Goal: Task Accomplishment & Management: Use online tool/utility

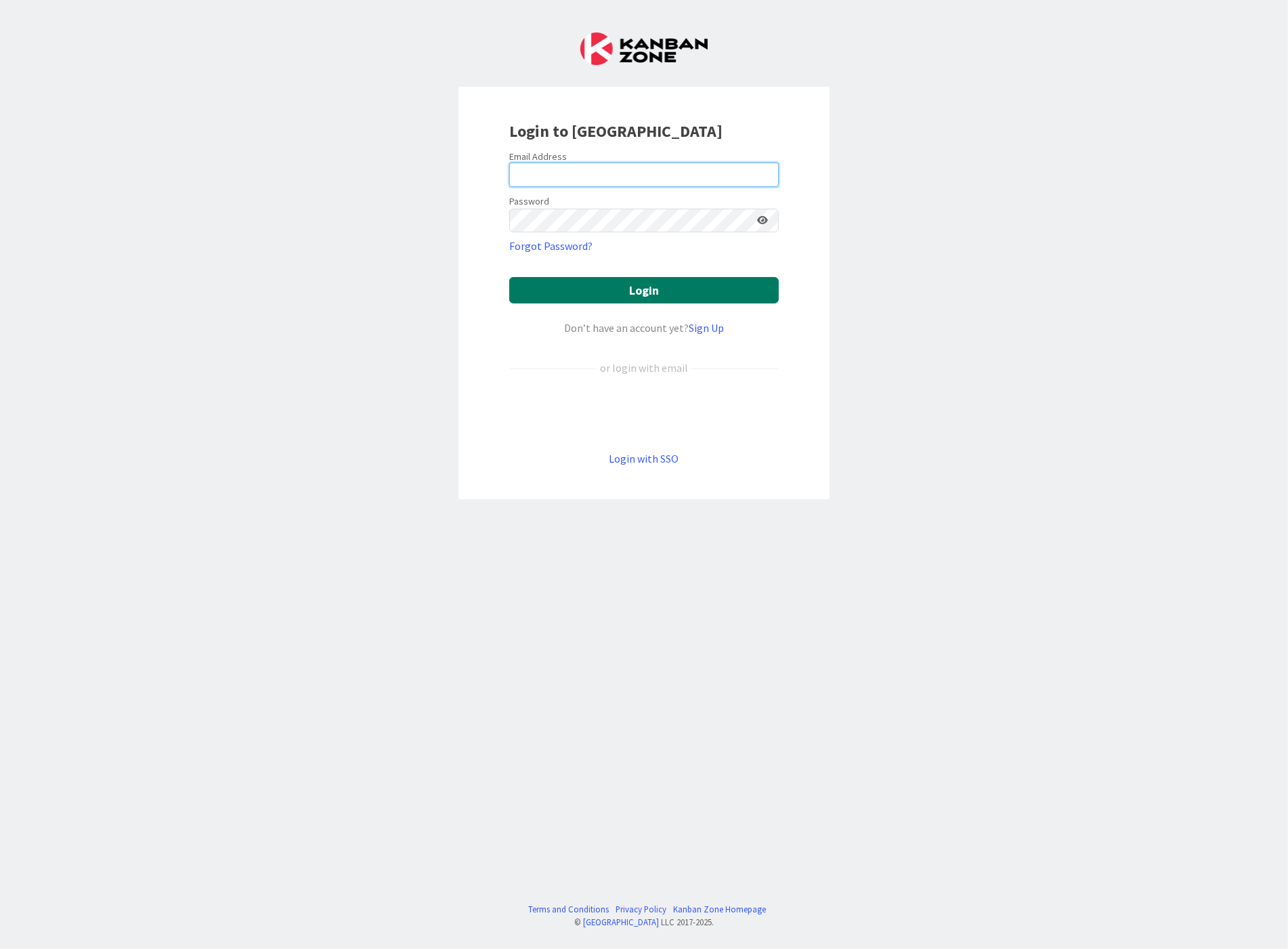
type input "[EMAIL_ADDRESS][DOMAIN_NAME]"
click at [642, 294] on button "Login" at bounding box center [643, 290] width 270 height 26
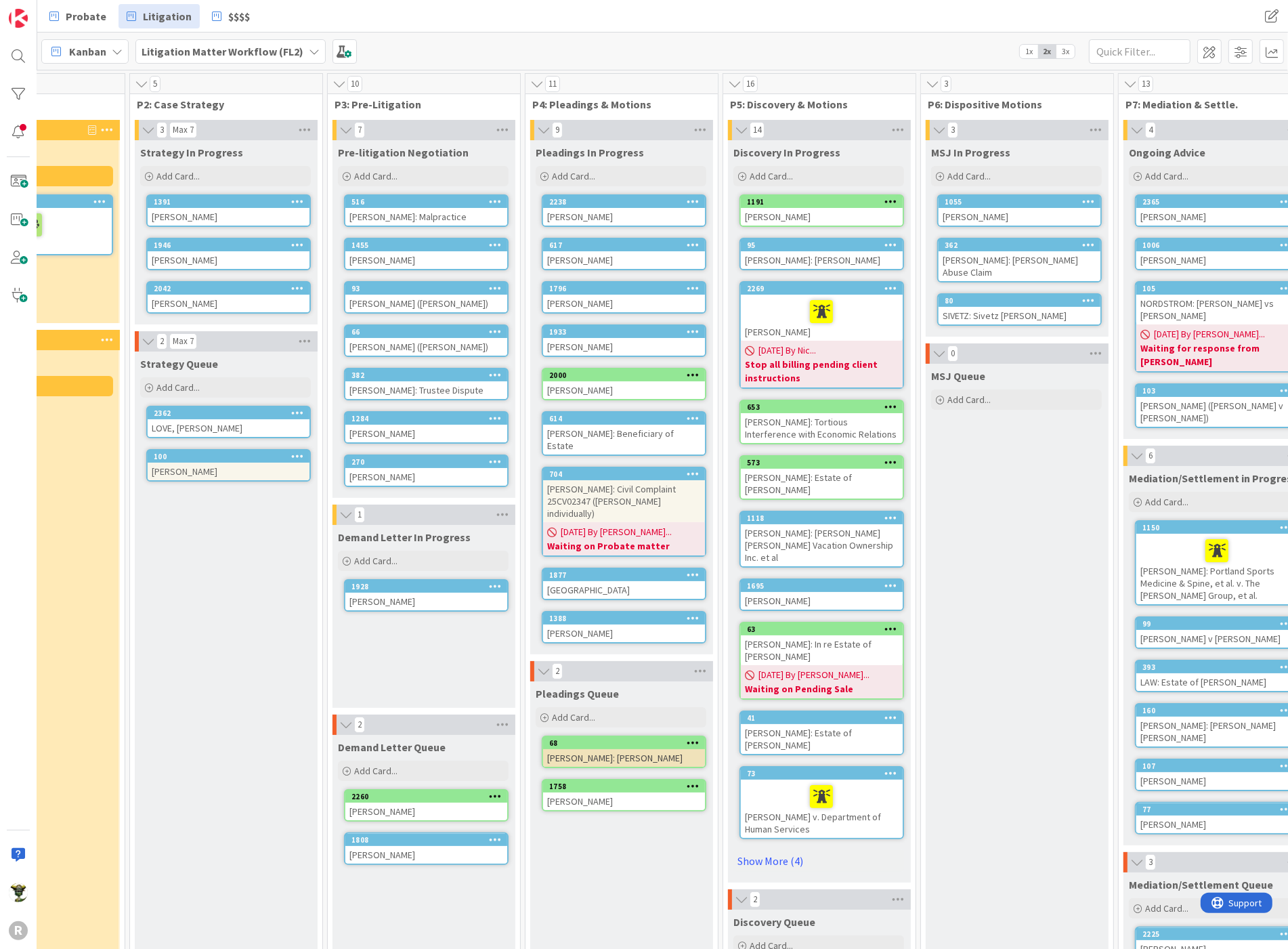
scroll to position [0, 176]
click at [789, 316] on div at bounding box center [821, 311] width 153 height 28
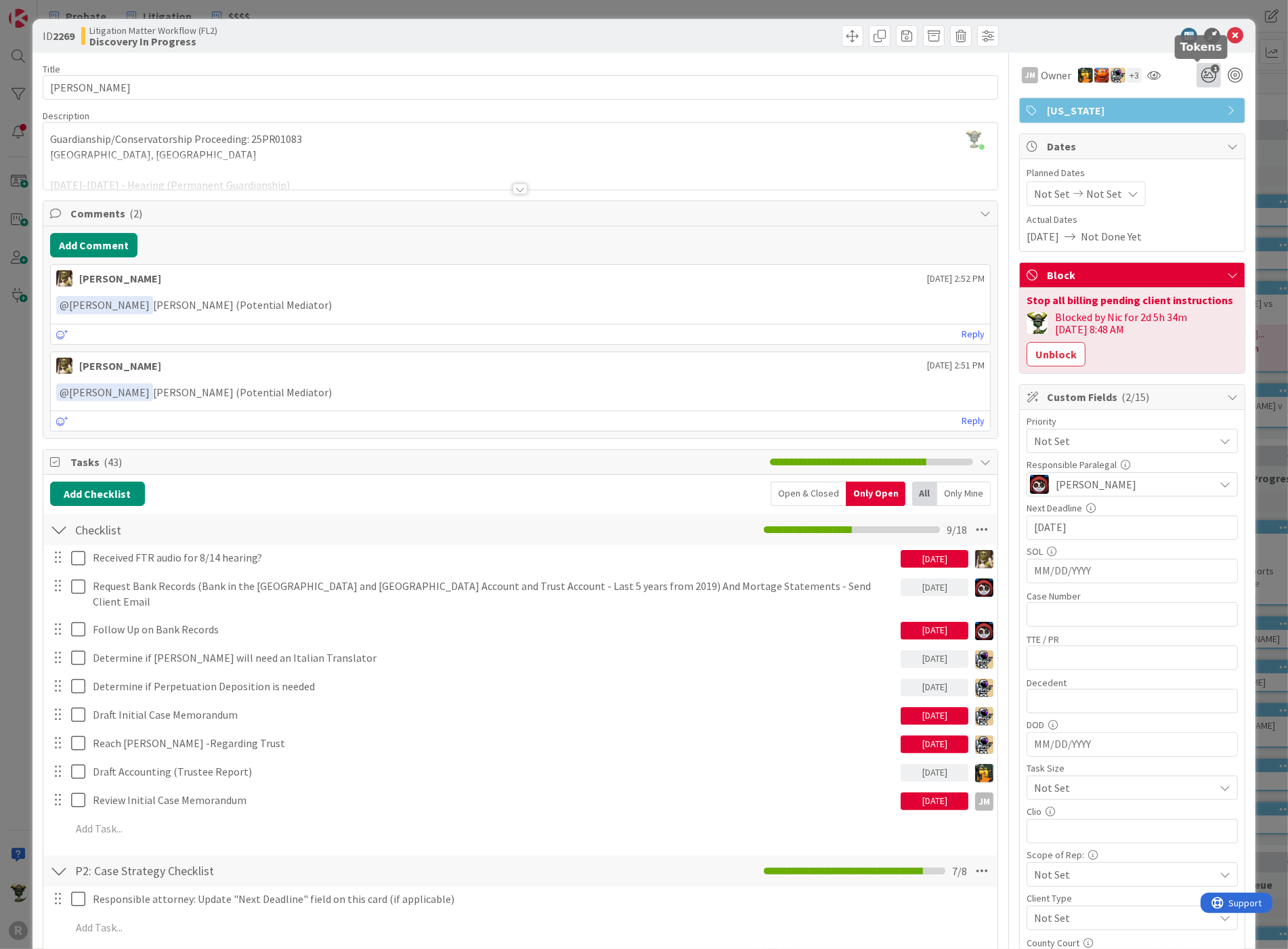
click at [1210, 73] on span "1" at bounding box center [1215, 68] width 9 height 9
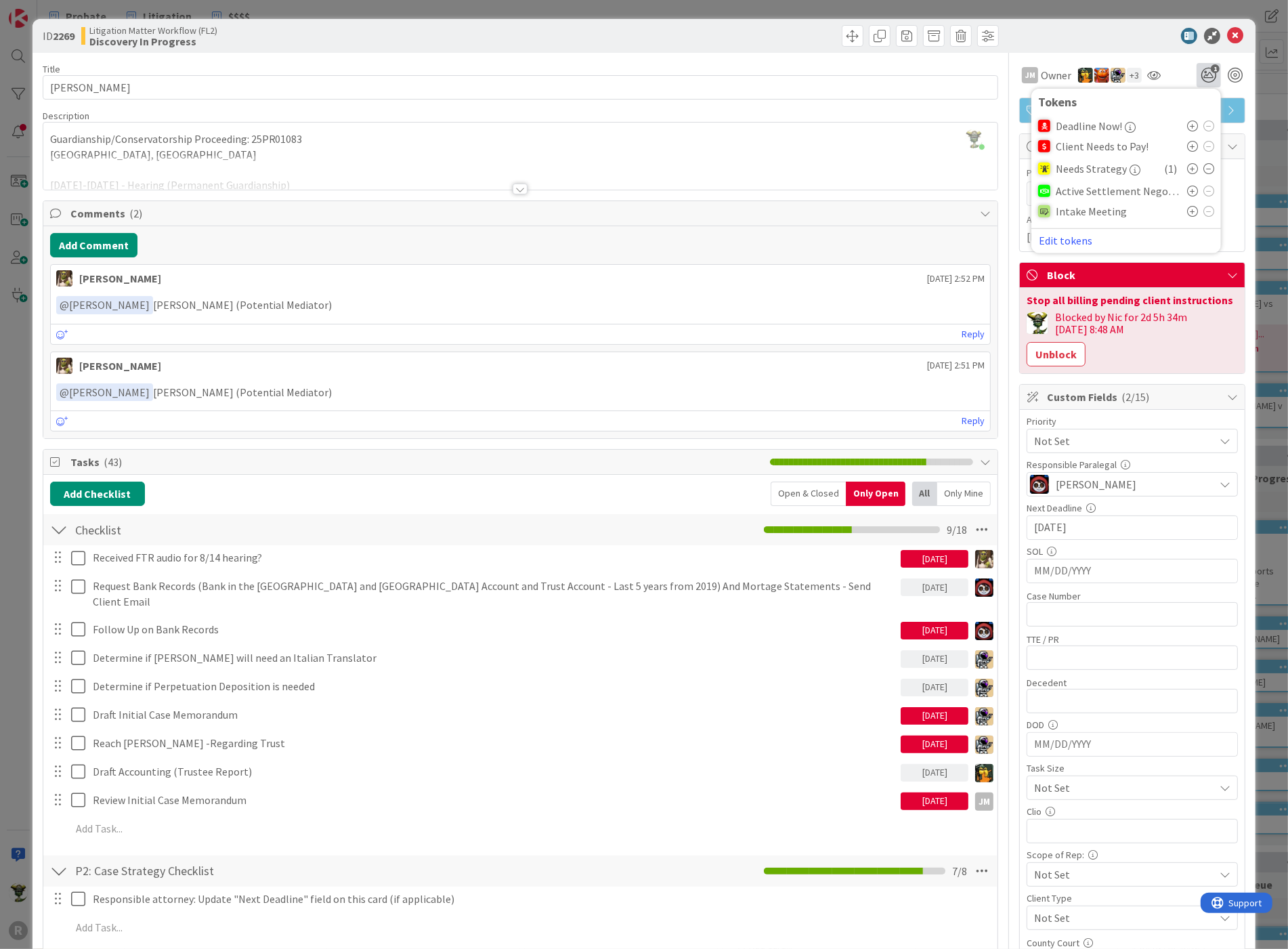
click at [1203, 164] on icon at bounding box center [1208, 168] width 11 height 11
click at [1039, 353] on button "Unblock" at bounding box center [1055, 354] width 59 height 25
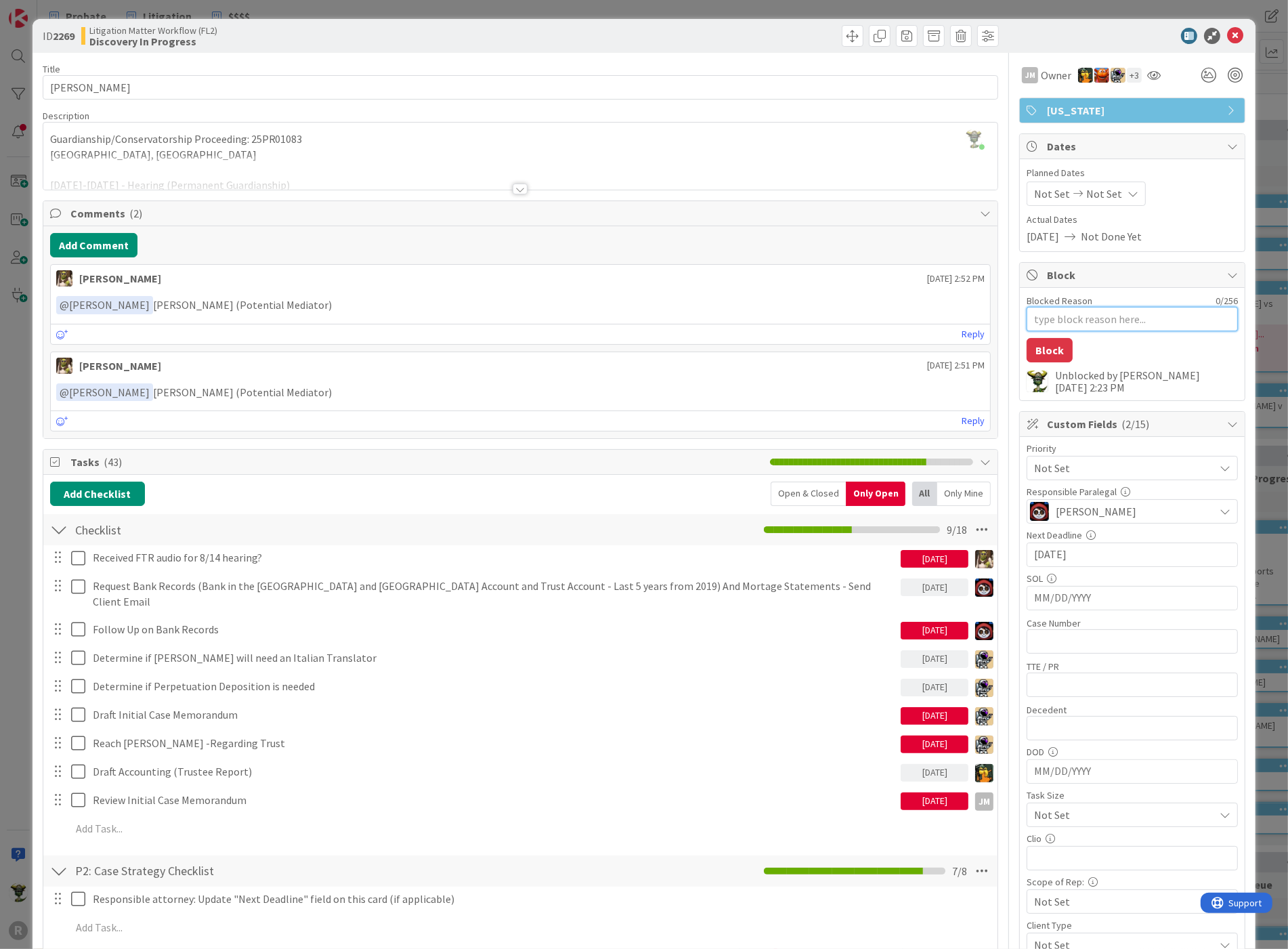
click at [1071, 324] on textarea "Blocked Reason" at bounding box center [1132, 319] width 212 height 25
type textarea "x"
type textarea "CL"
type textarea "x"
type textarea "CLI"
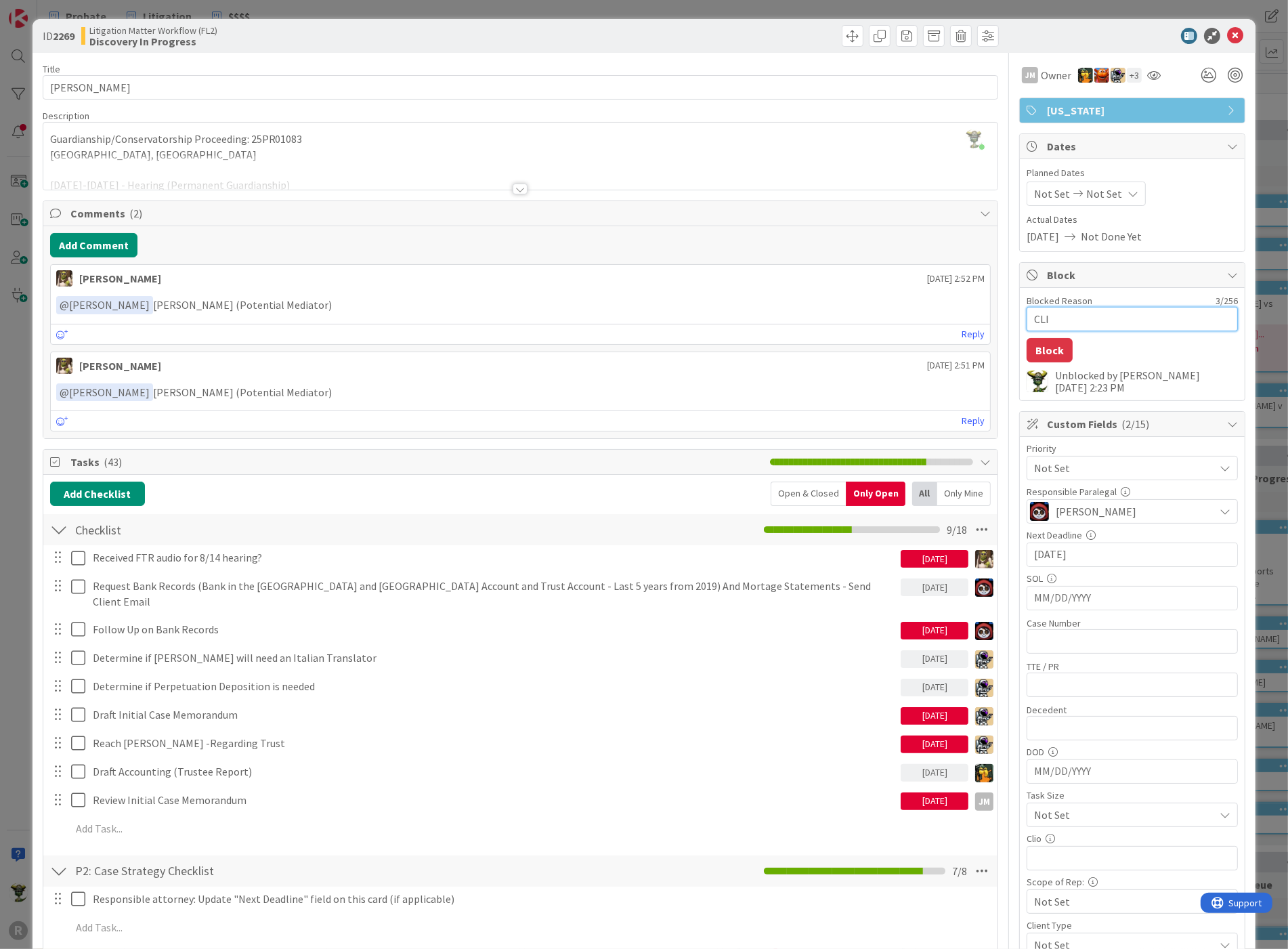
type textarea "x"
type textarea "CLIE"
type textarea "x"
type textarea "CLIEN"
type textarea "x"
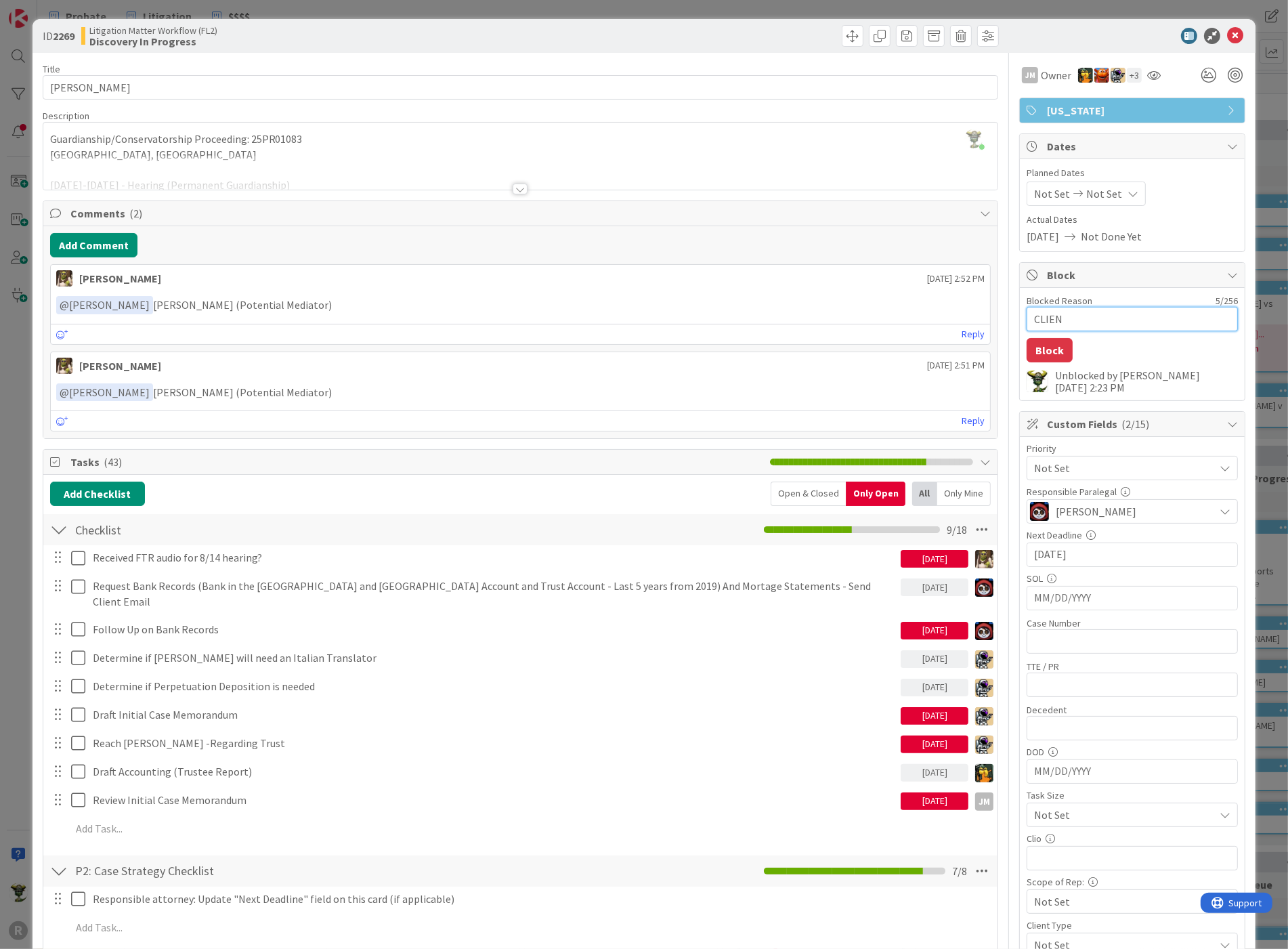
type textarea "CLIENT"
type textarea "x"
type textarea "CLIENT"
type textarea "x"
type textarea "CLIENT H"
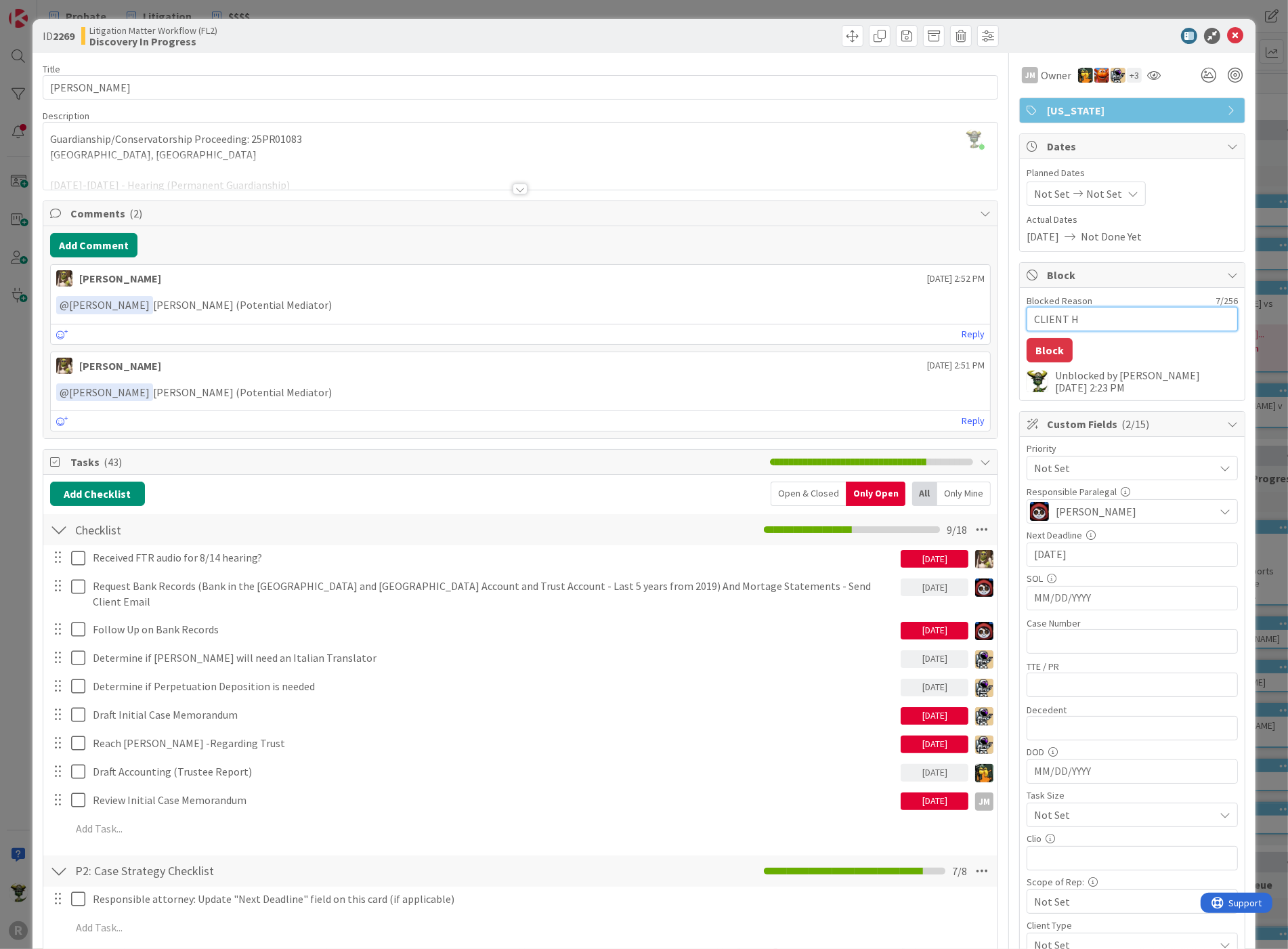
type textarea "x"
type textarea "CLIENT HA"
type textarea "x"
type textarea "CLIENT HAS"
type textarea "x"
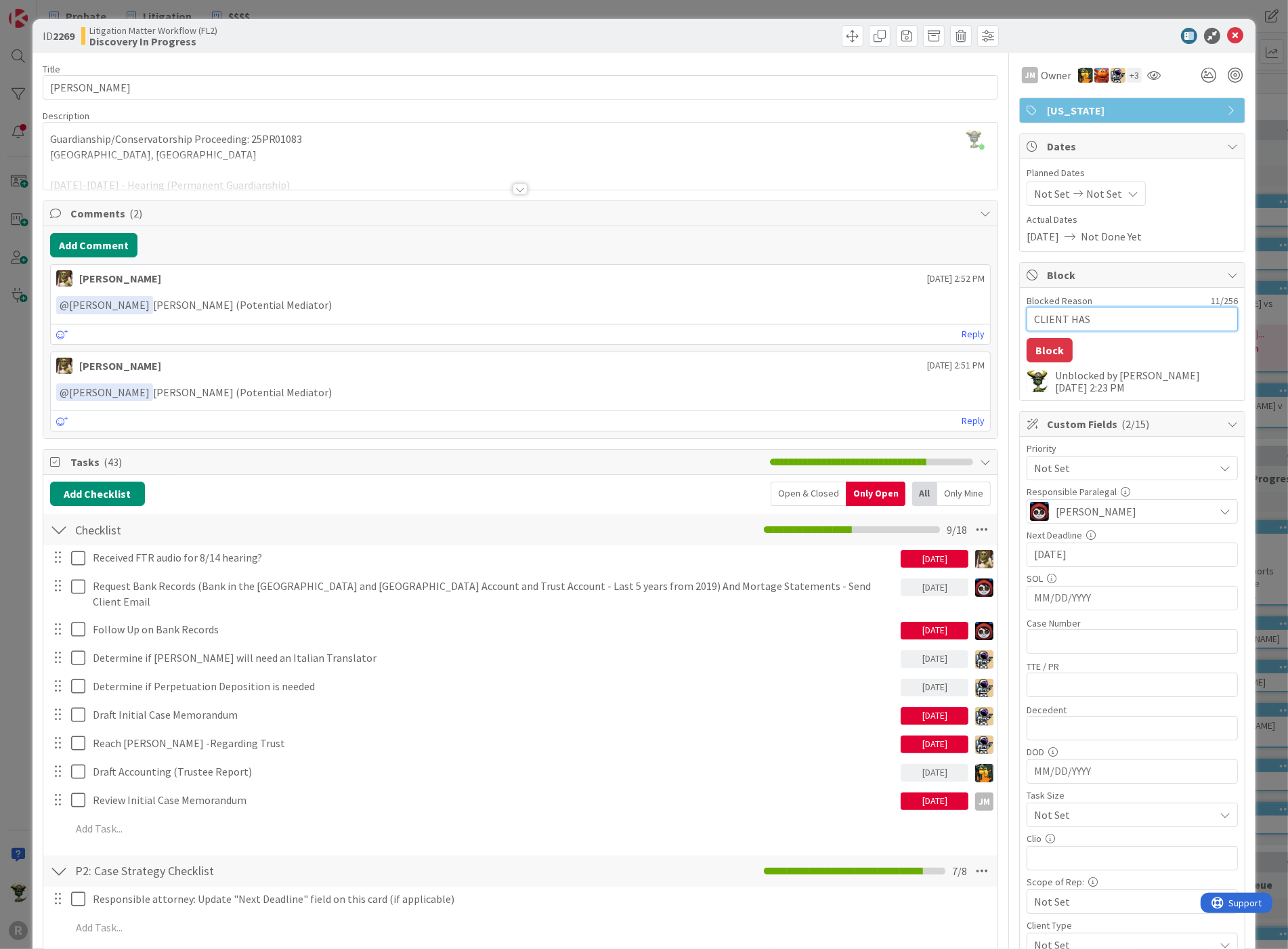
type textarea "CLIENT HAS R"
type textarea "x"
type textarea "CLIENT HAS"
type textarea "x"
type textarea "CLIENT HAS T"
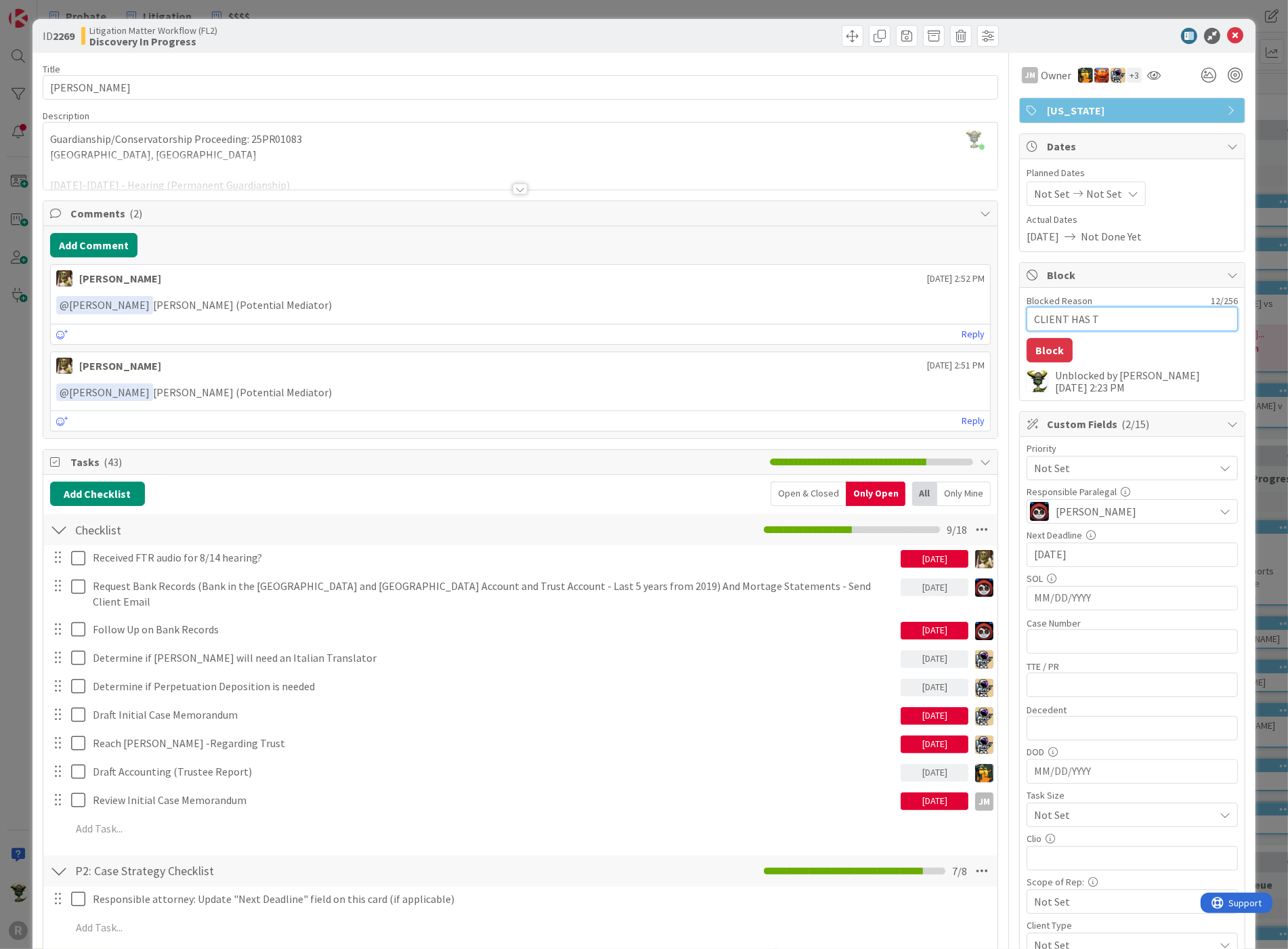
type textarea "x"
type textarea "CLIENT HAS TE"
type textarea "x"
type textarea "CLIENT HAS TER"
type textarea "x"
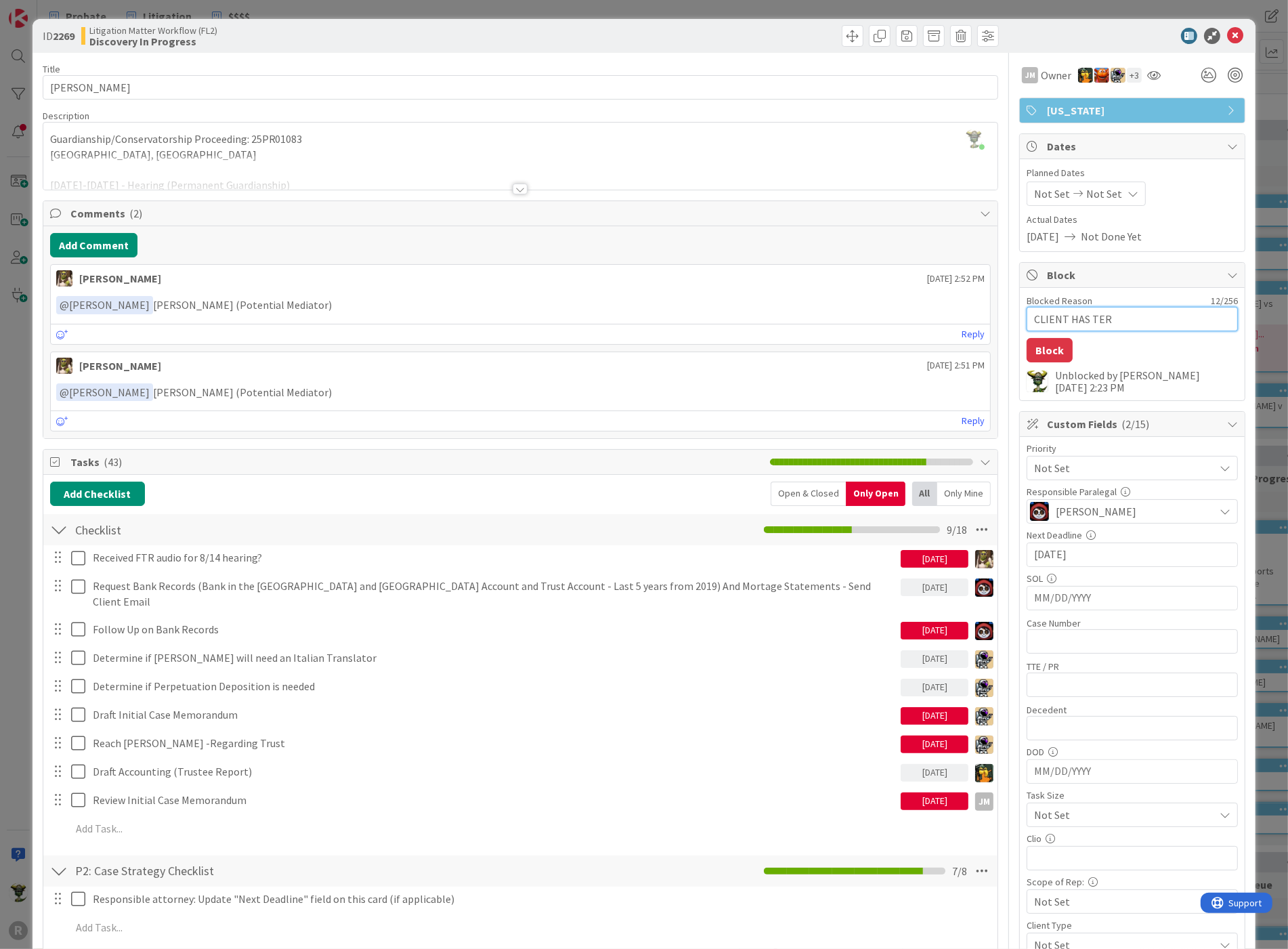
type textarea "CLIENT HAS TERM"
type textarea "x"
type textarea "CLIENT HAS TERMI"
type textarea "x"
type textarea "CLIENT HAS TERMINA"
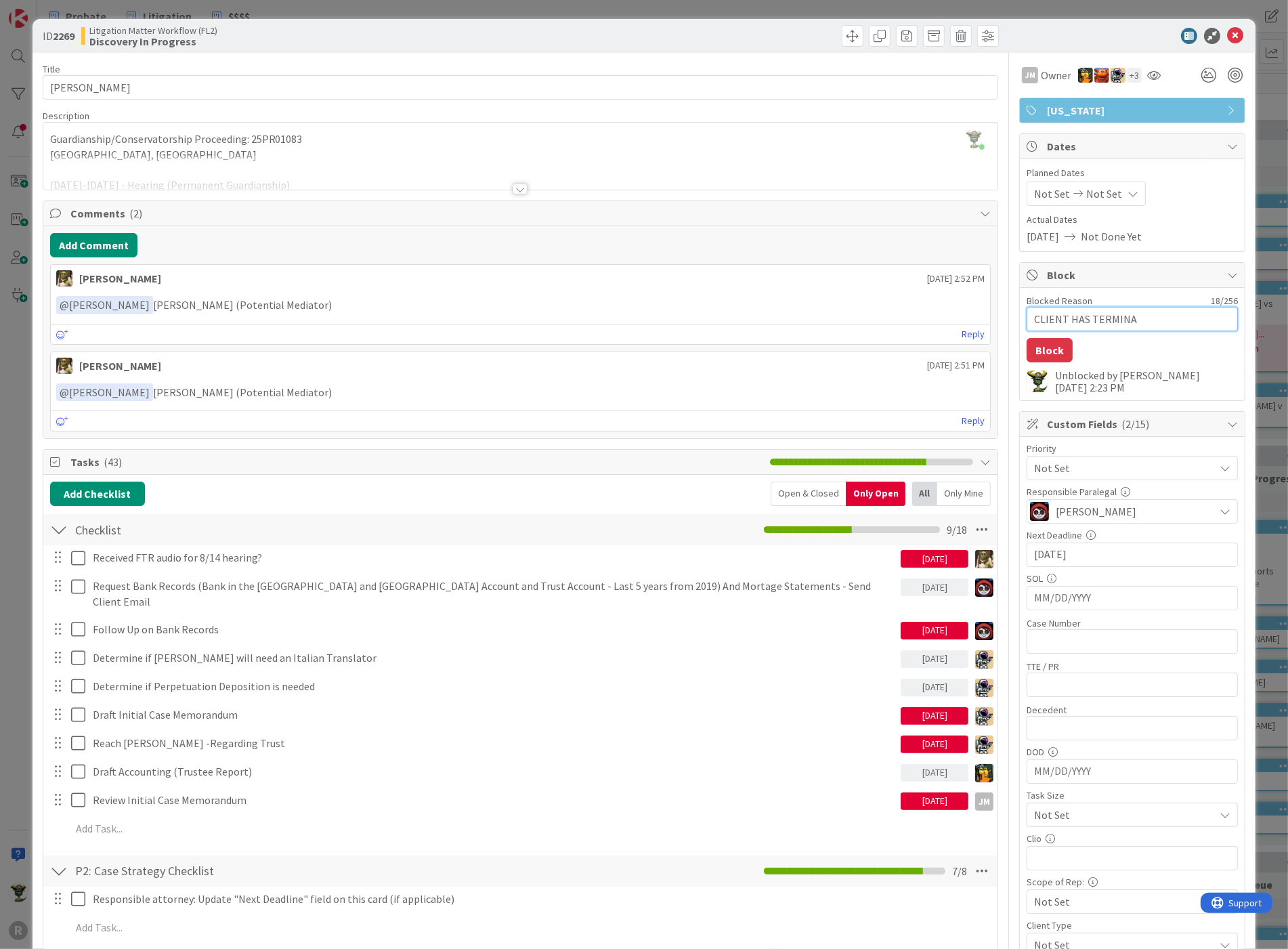
type textarea "x"
type textarea "CLIENT HAS TERMINAT"
type textarea "x"
type textarea "CLIENT HAS TERMINATE"
type textarea "x"
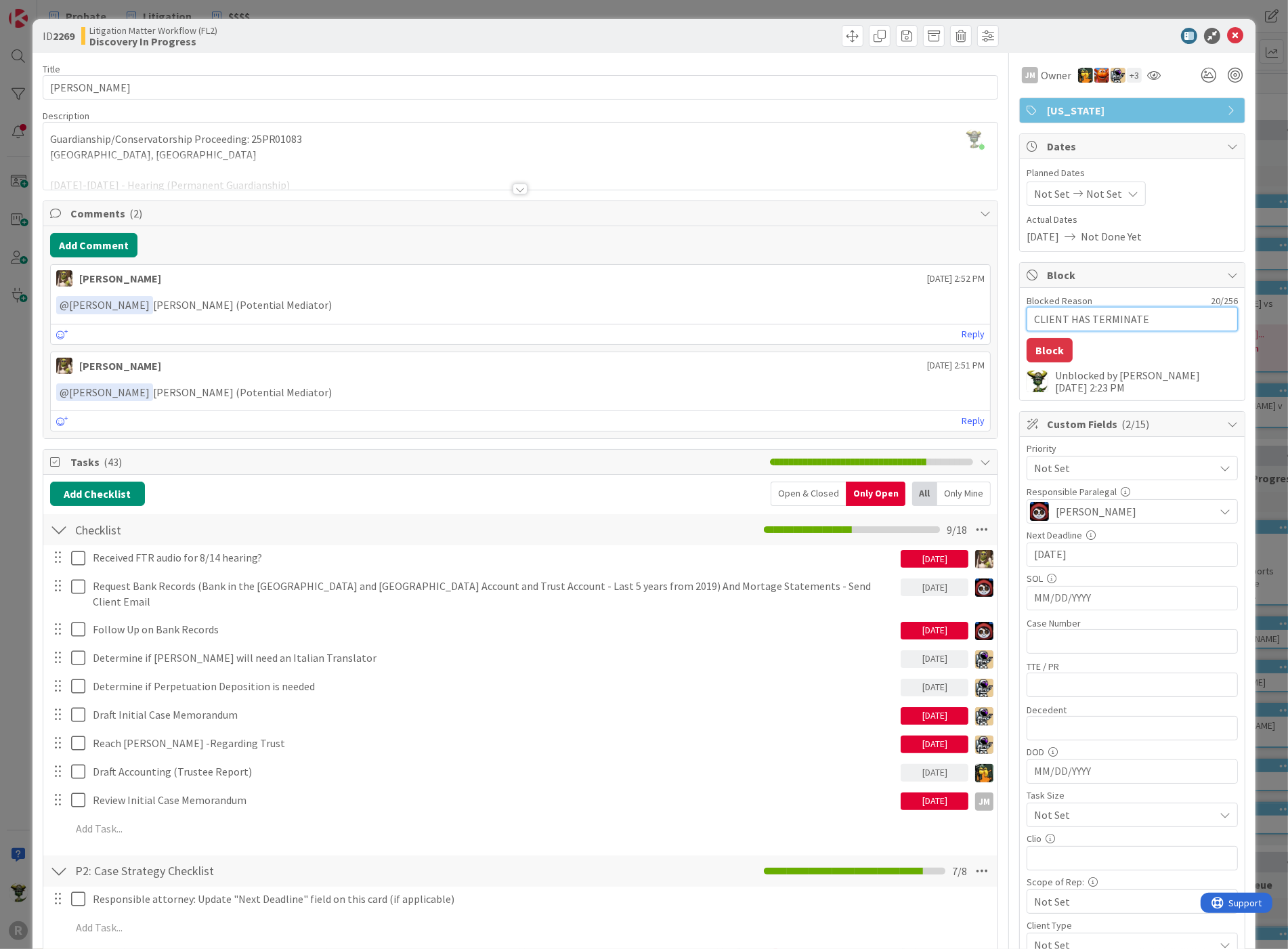
type textarea "CLIENT HAS TERMINATED"
type textarea "x"
type textarea "CLIENT HAS TERMINATED"
type textarea "x"
type textarea "CLIENT HAS TERMINATED R"
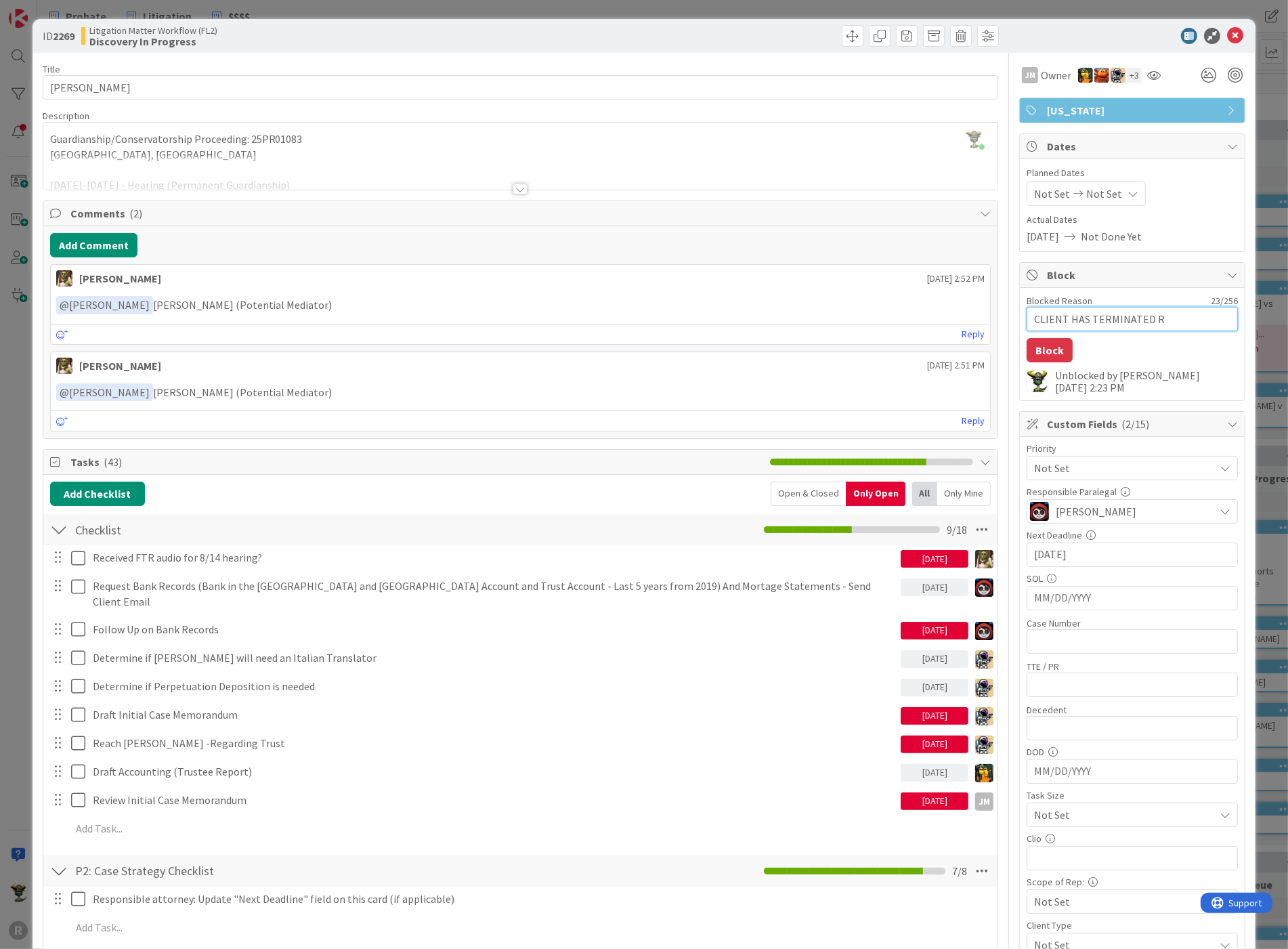
type textarea "x"
type textarea "CLIENT HAS TERMINATED RE"
type textarea "x"
type textarea "CLIENT HAS TERMINATED REP"
type textarea "x"
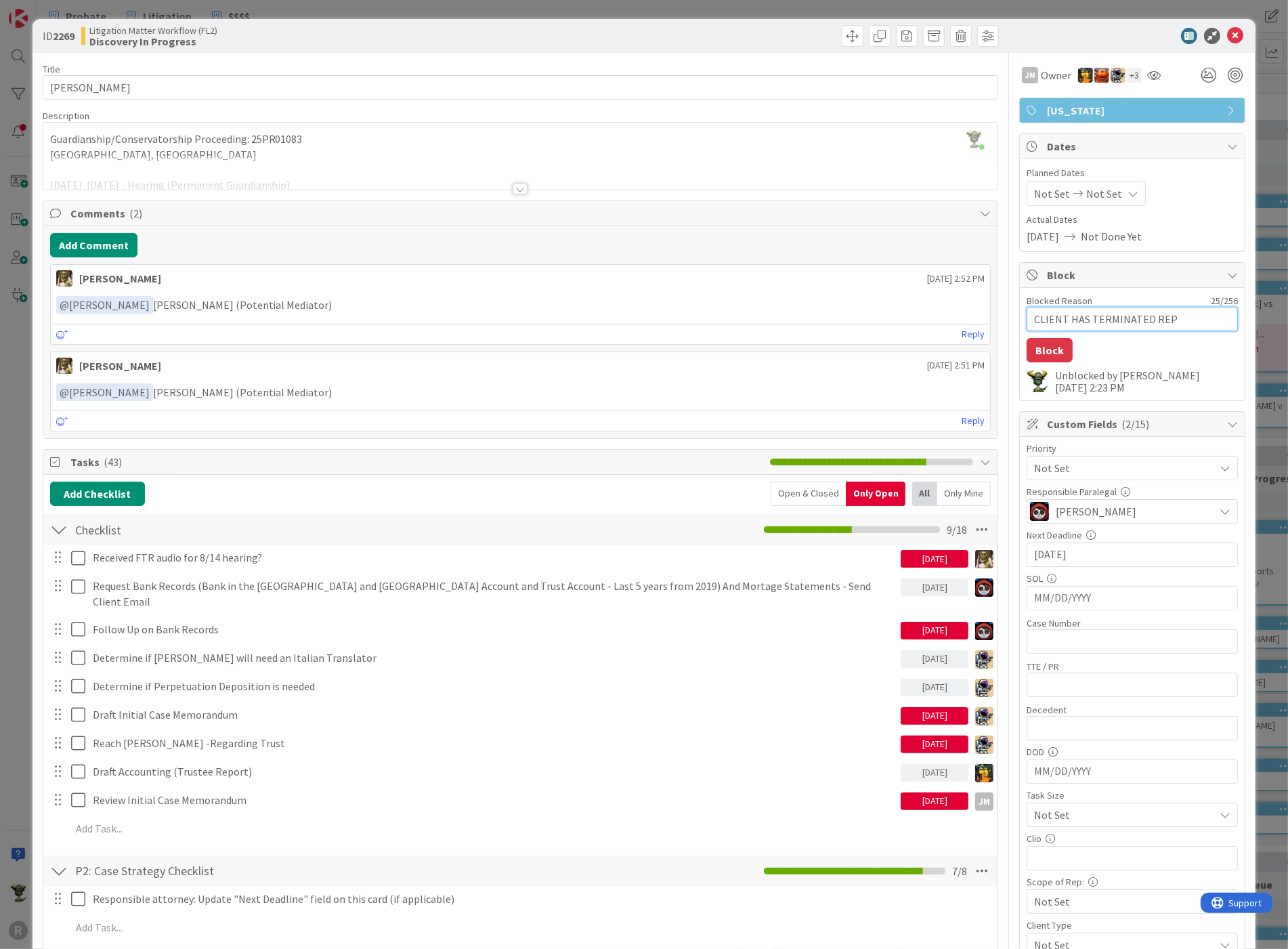
type textarea "CLIENT HAS TERMINATED REPR"
type textarea "x"
type textarea "CLIENT HAS TERMINATED REPRE"
type textarea "x"
type textarea "CLIENT HAS TERMINATED REPRES"
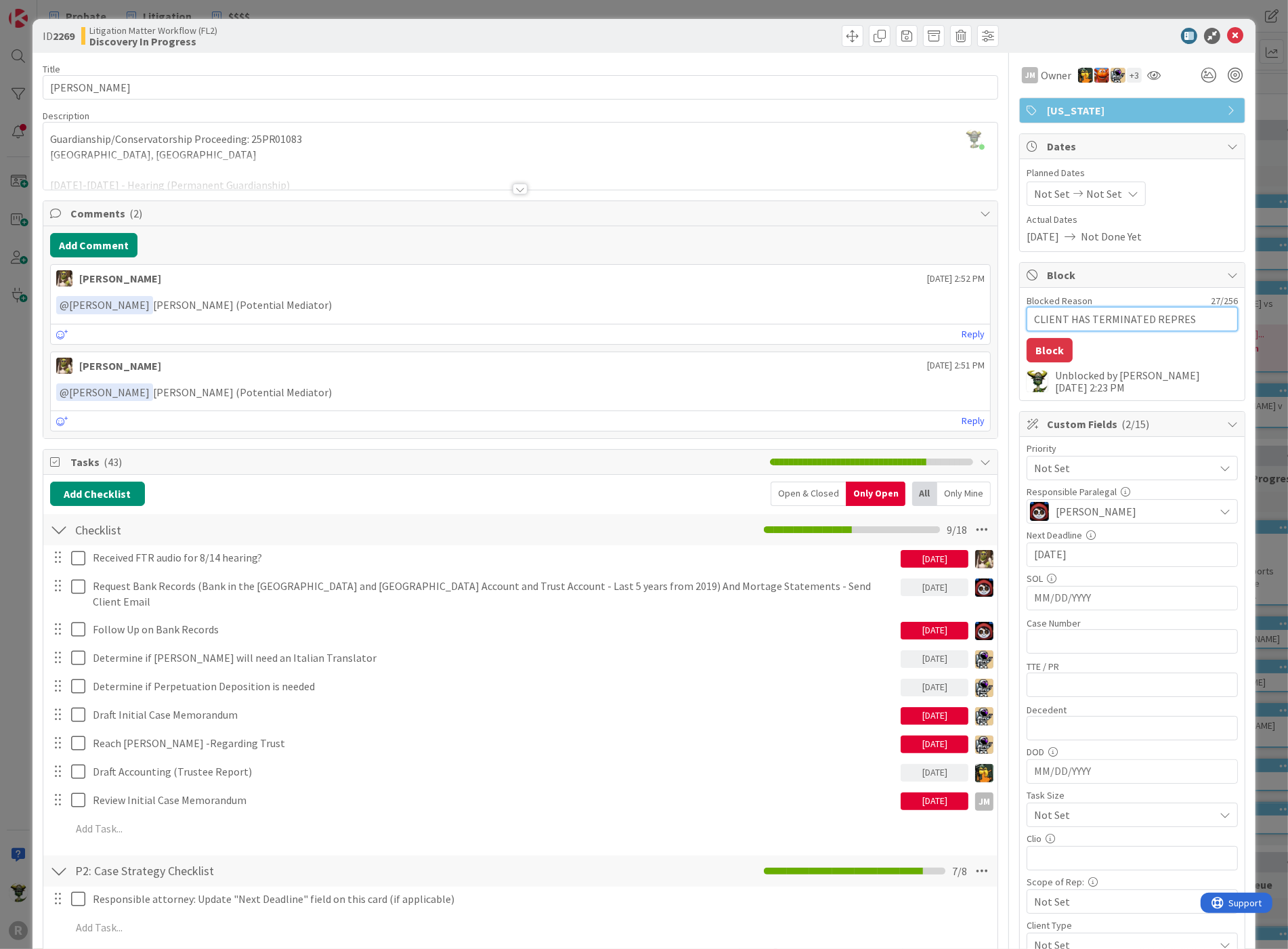
type textarea "x"
type textarea "CLIENT HAS TERMINATED REPRESE"
type textarea "x"
type textarea "CLIENT HAS TERMINATED REPRESEN"
type textarea "x"
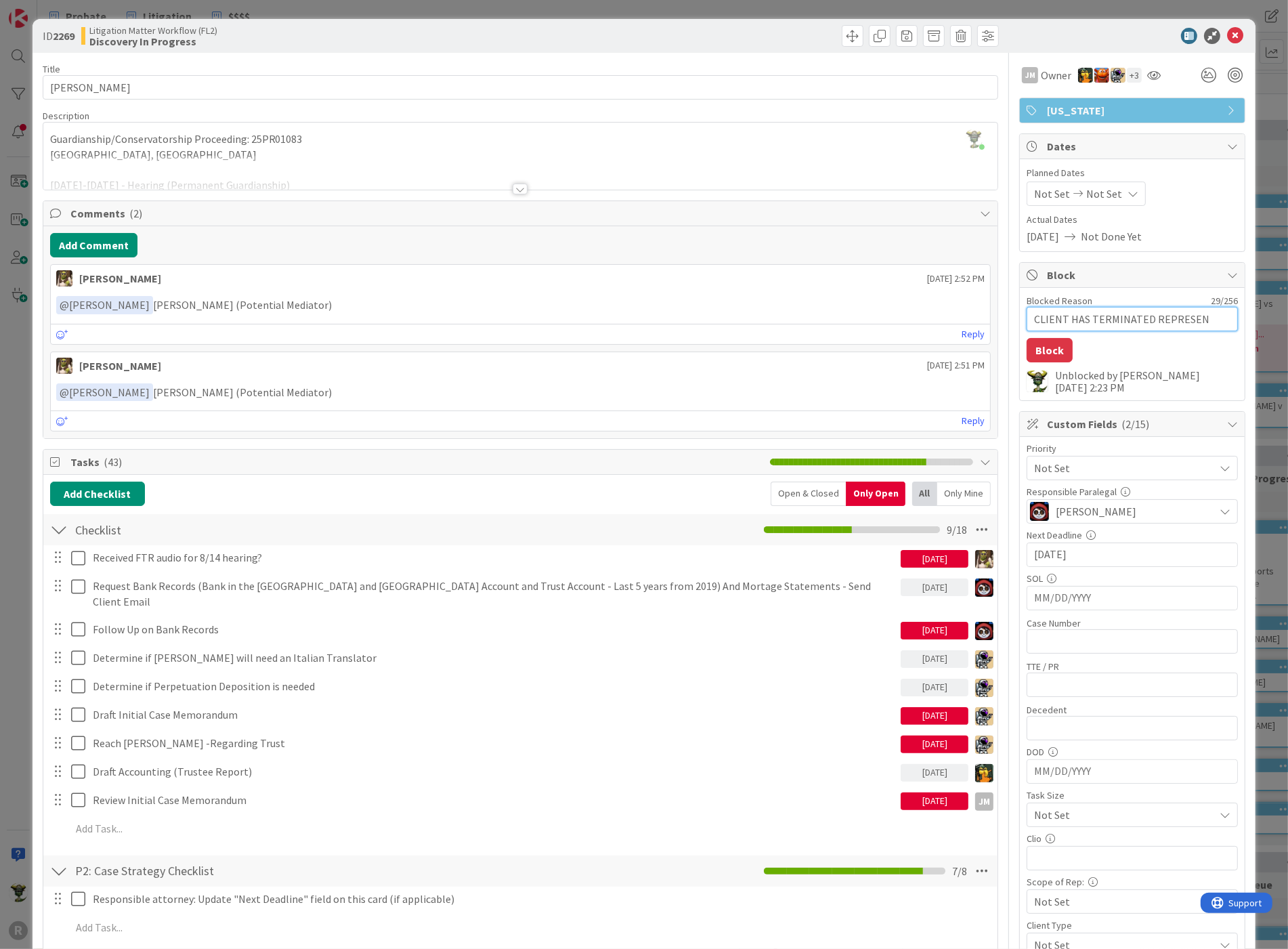
type textarea "CLIENT HAS TERMINATED REPRESENT"
type textarea "x"
type textarea "CLIENT HAS TERMINATED REPRESENTA"
type textarea "x"
type textarea "CLIENT HAS TERMINATED REPRESENTAT"
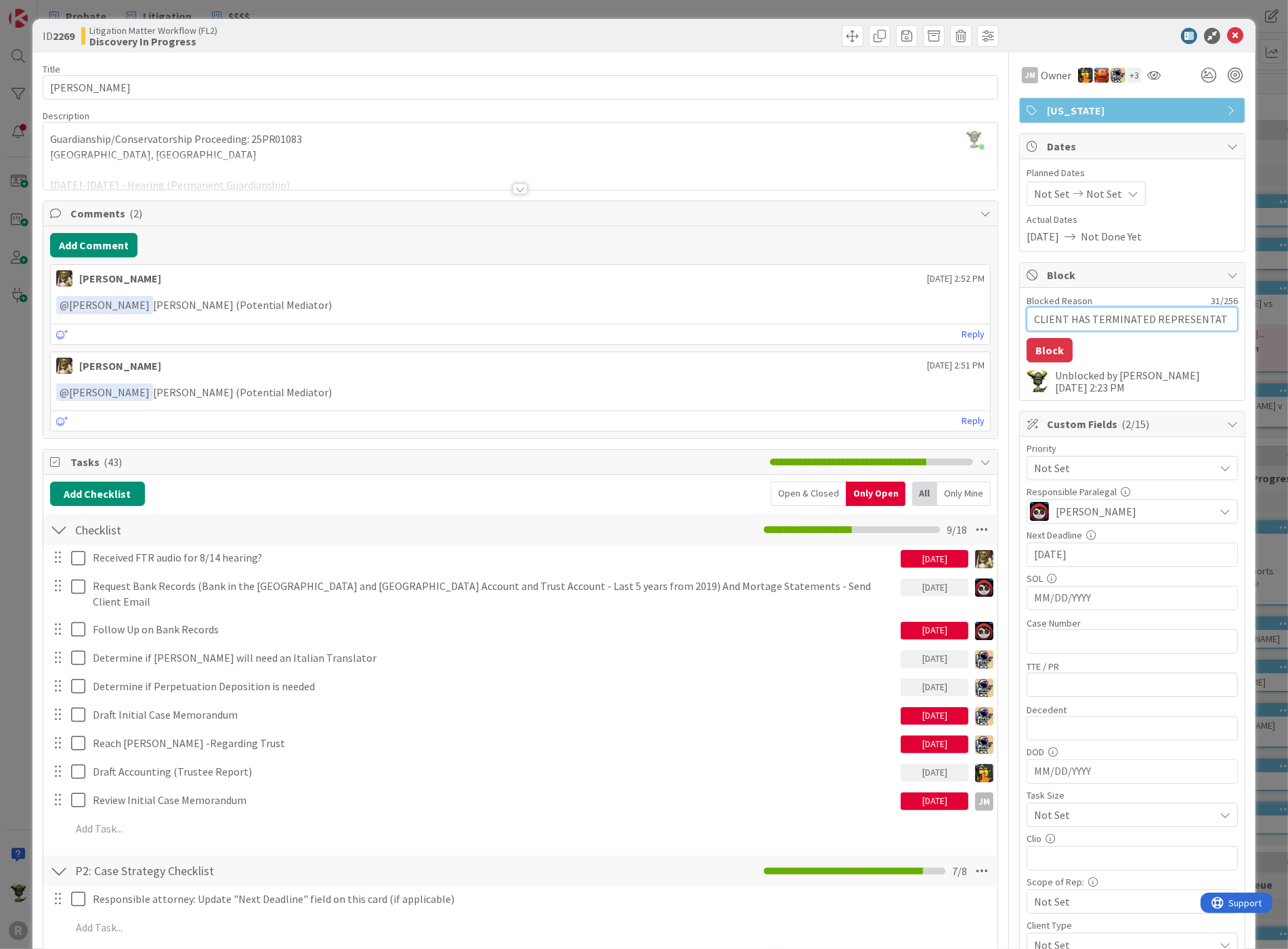
type textarea "x"
type textarea "CLIENT HAS TERMINATED REPRESENTATI"
type textarea "x"
type textarea "CLIENT HAS TERMINATED REPRESENTATIO"
type textarea "x"
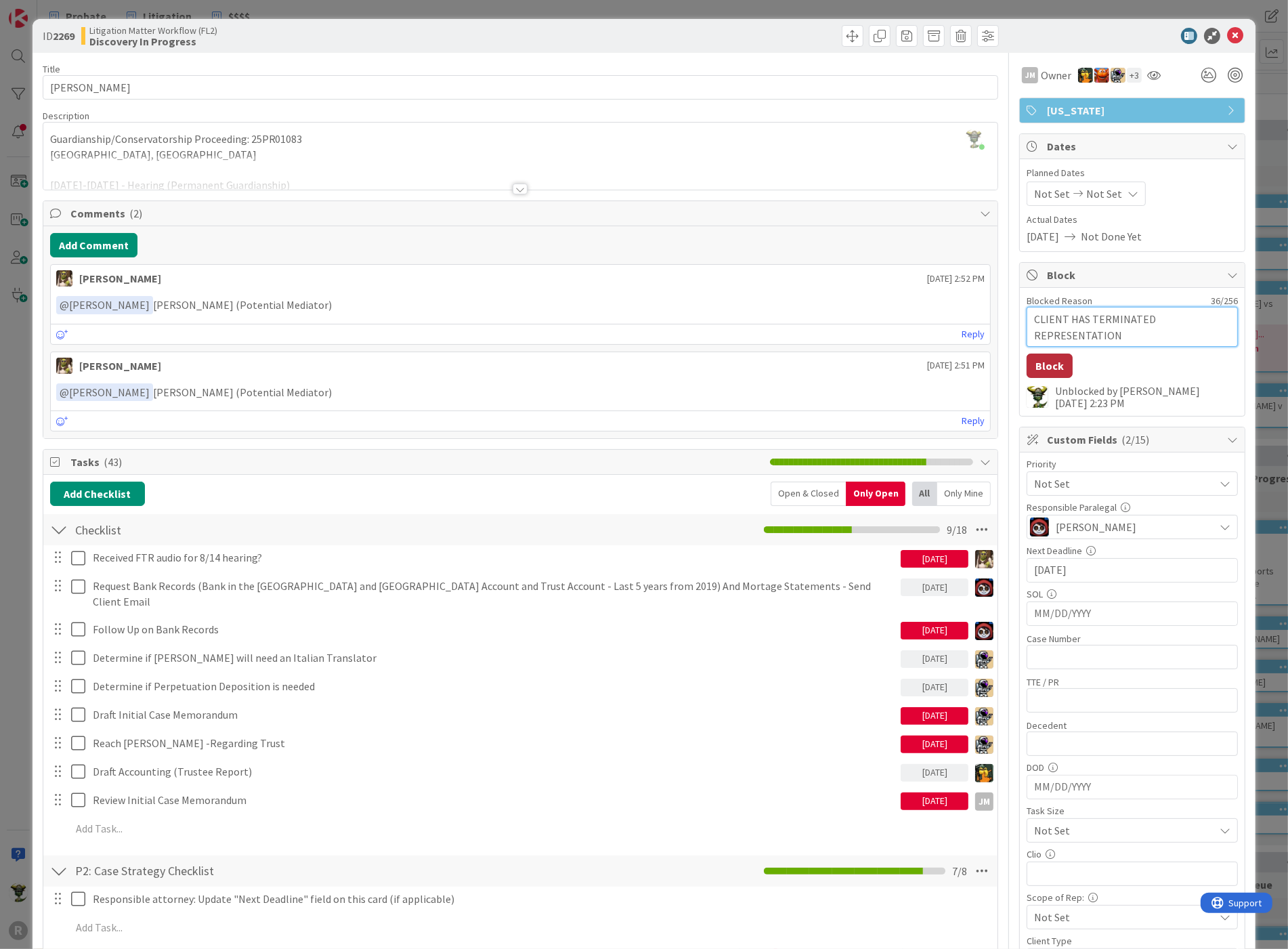
type textarea "CLIENT HAS TERMINATED REPRESENTATION"
click at [1026, 363] on button "Block" at bounding box center [1049, 366] width 46 height 25
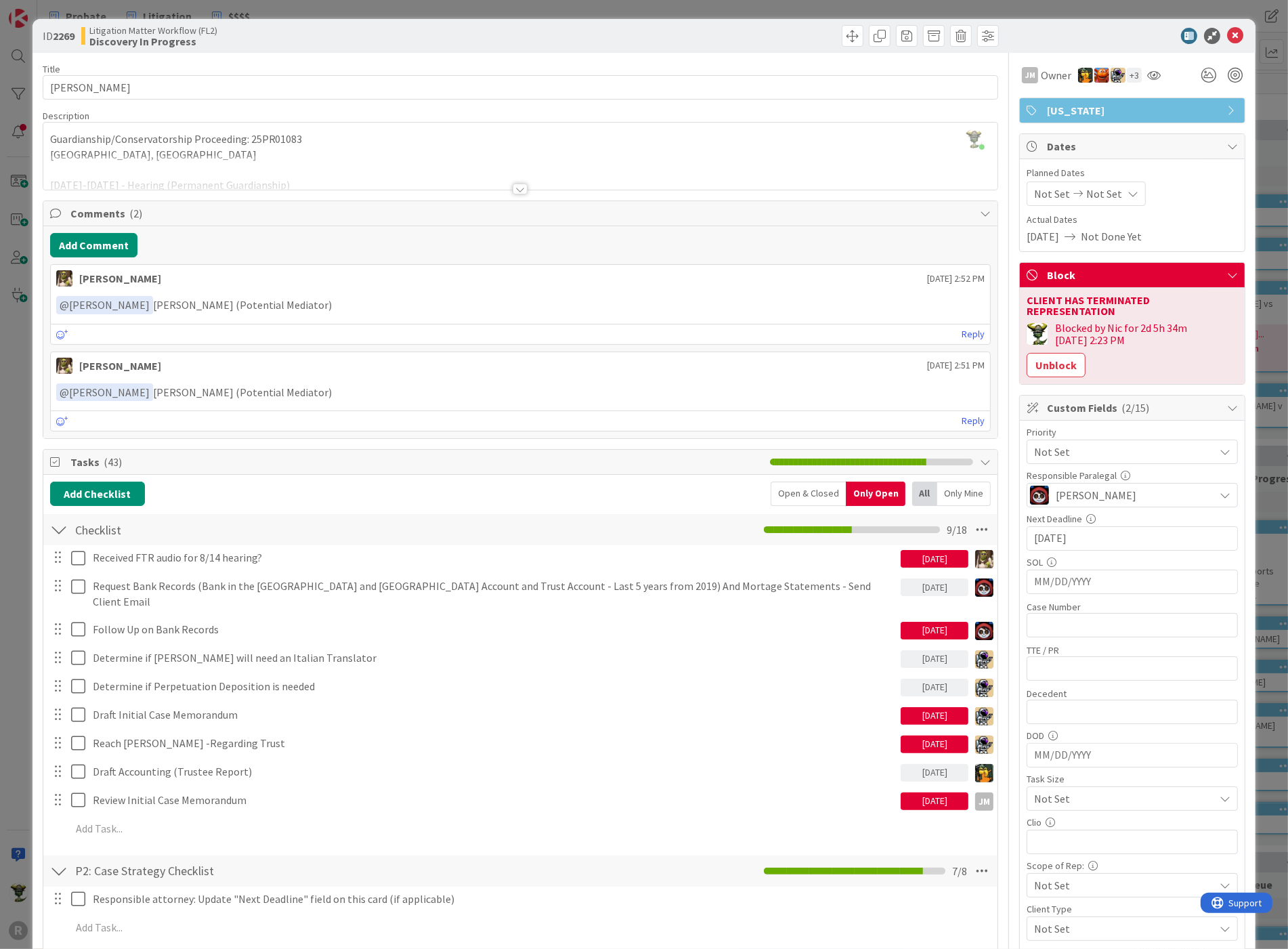
click at [60, 553] on div at bounding box center [58, 558] width 17 height 20
click at [970, 533] on icon at bounding box center [982, 530] width 25 height 25
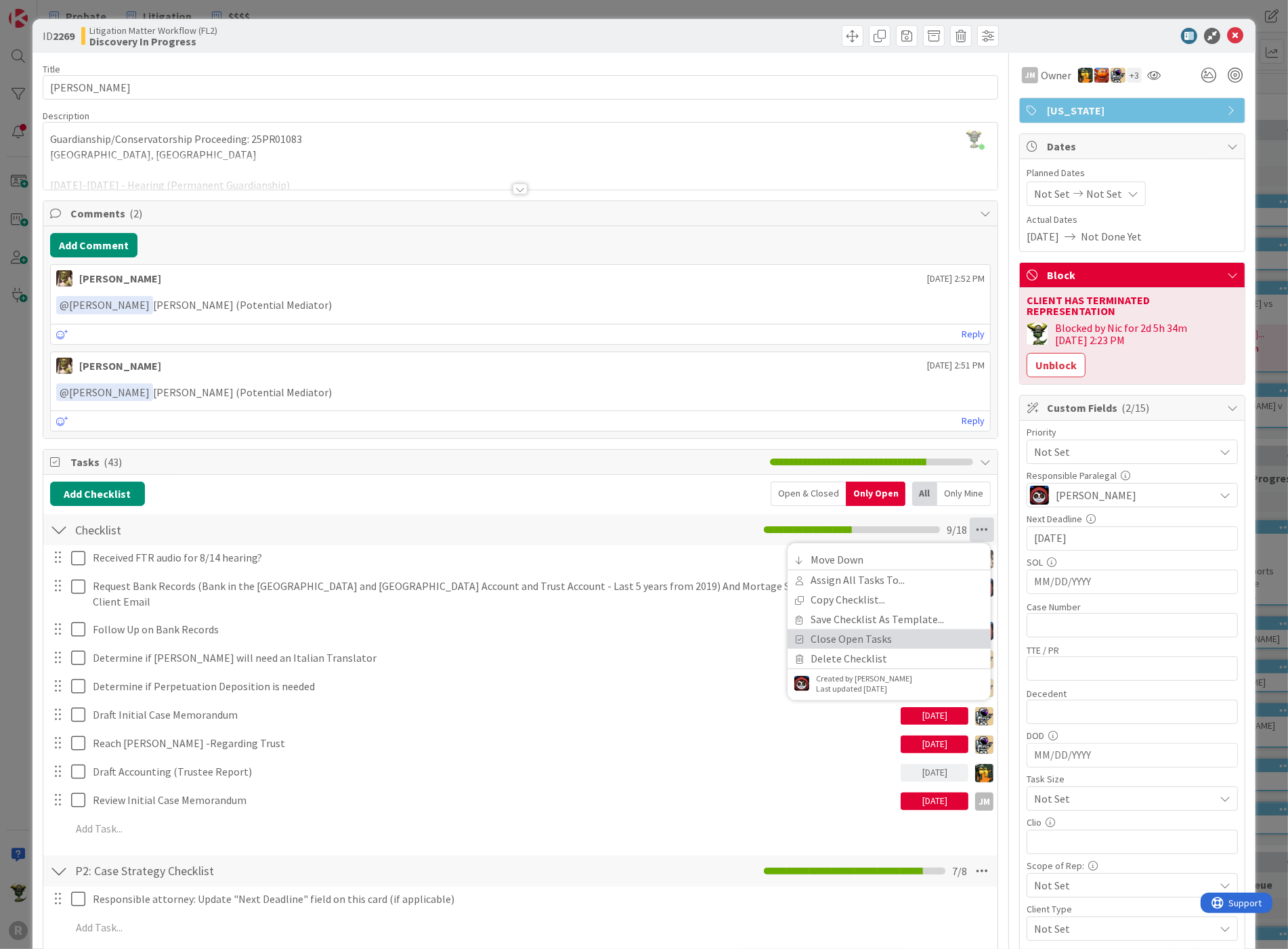
click at [863, 636] on link "Close Open Tasks" at bounding box center [888, 638] width 203 height 20
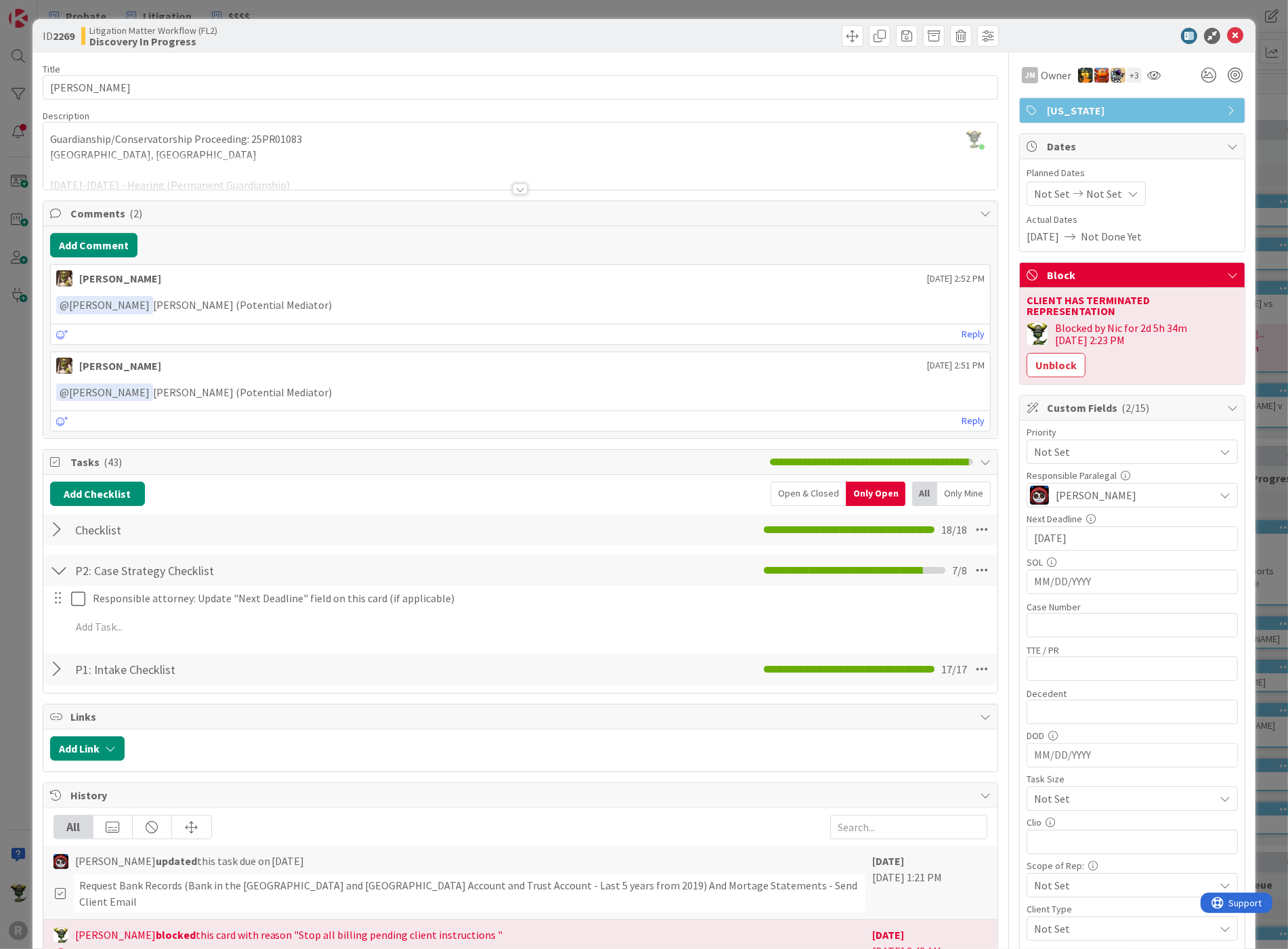
click at [59, 524] on div at bounding box center [59, 530] width 17 height 25
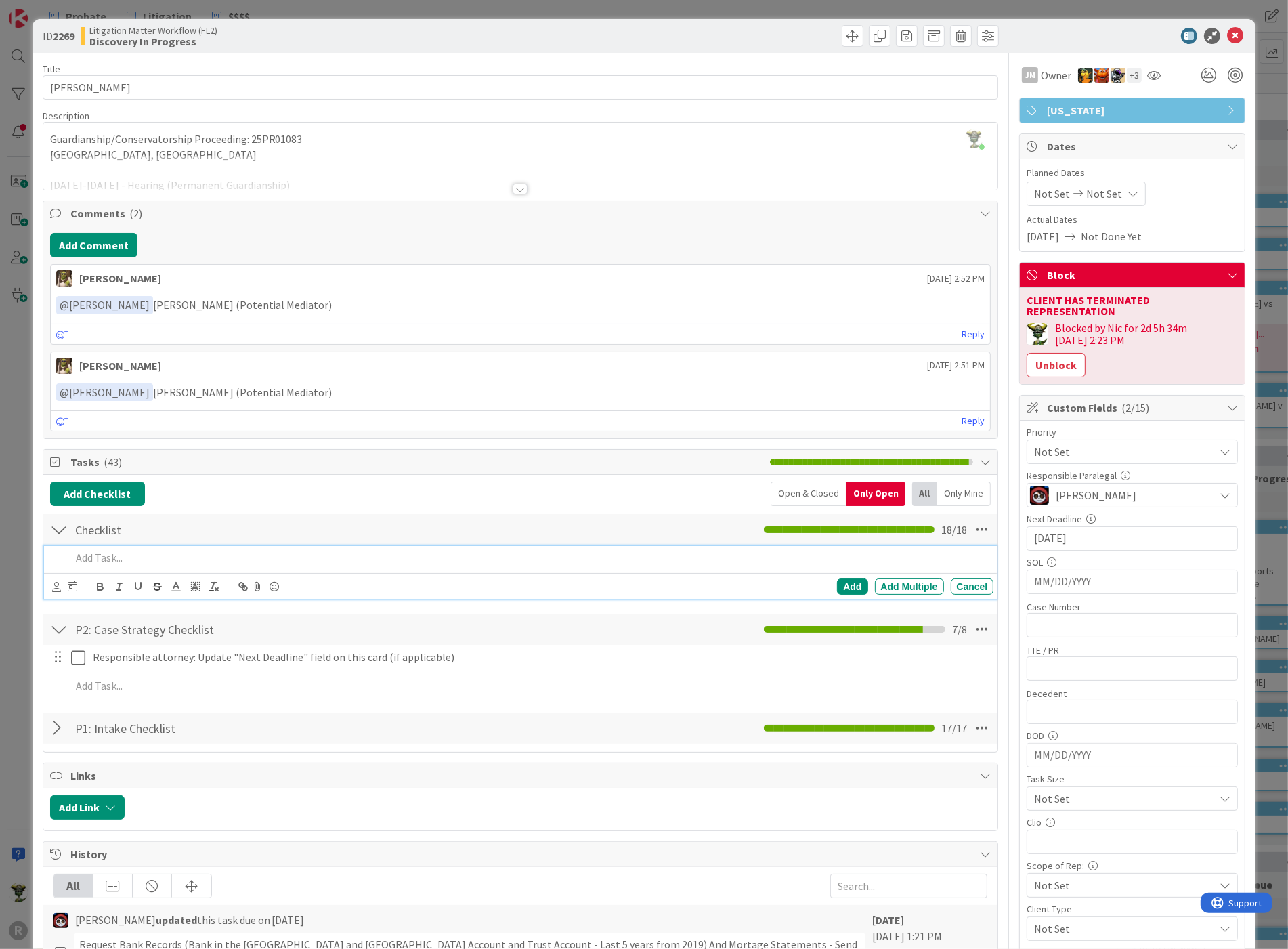
click at [132, 558] on p at bounding box center [530, 557] width 917 height 15
click at [1227, 36] on icon at bounding box center [1235, 36] width 16 height 16
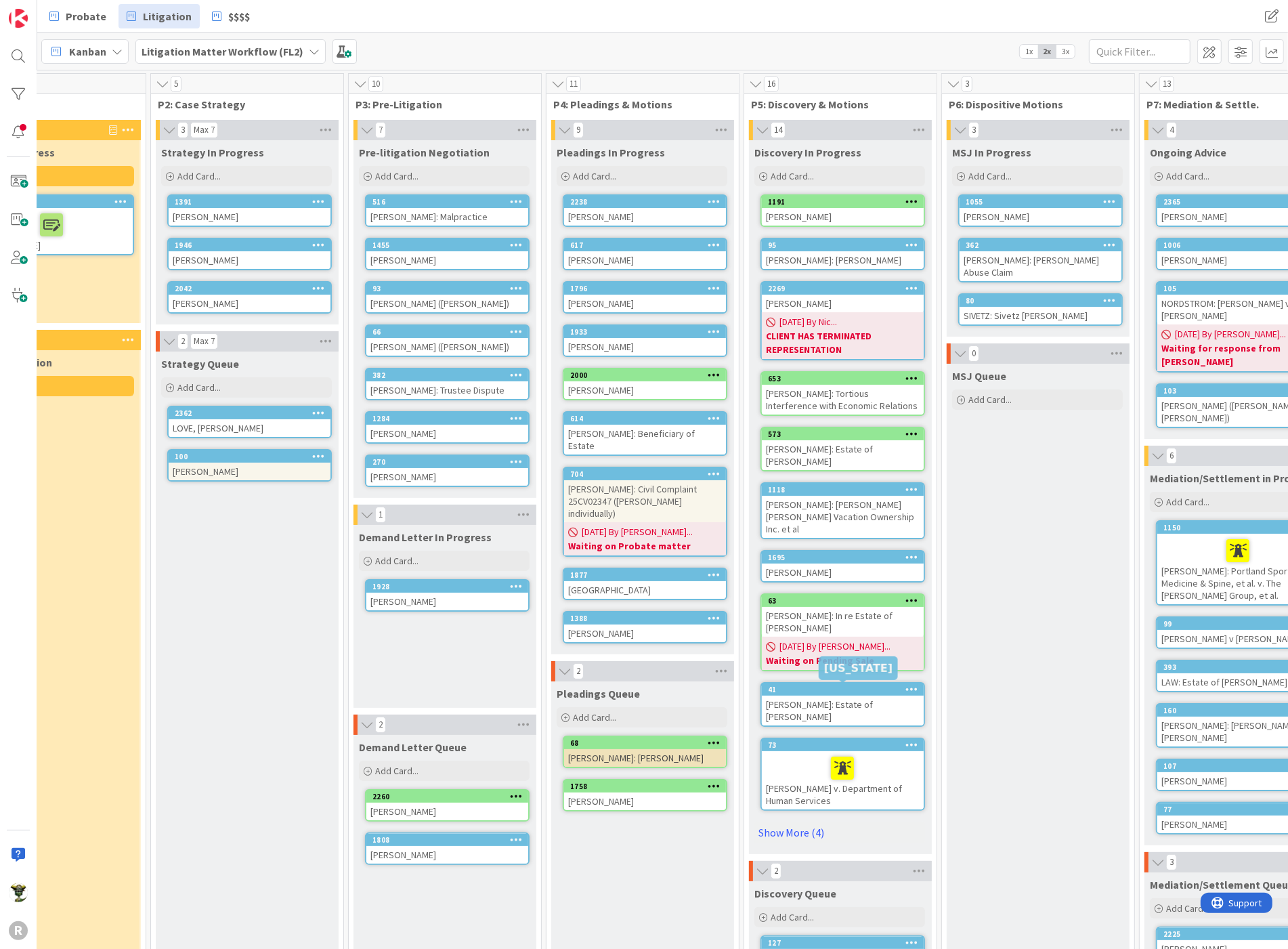
scroll to position [0, 154]
click at [797, 301] on div "[PERSON_NAME]" at bounding box center [842, 303] width 162 height 17
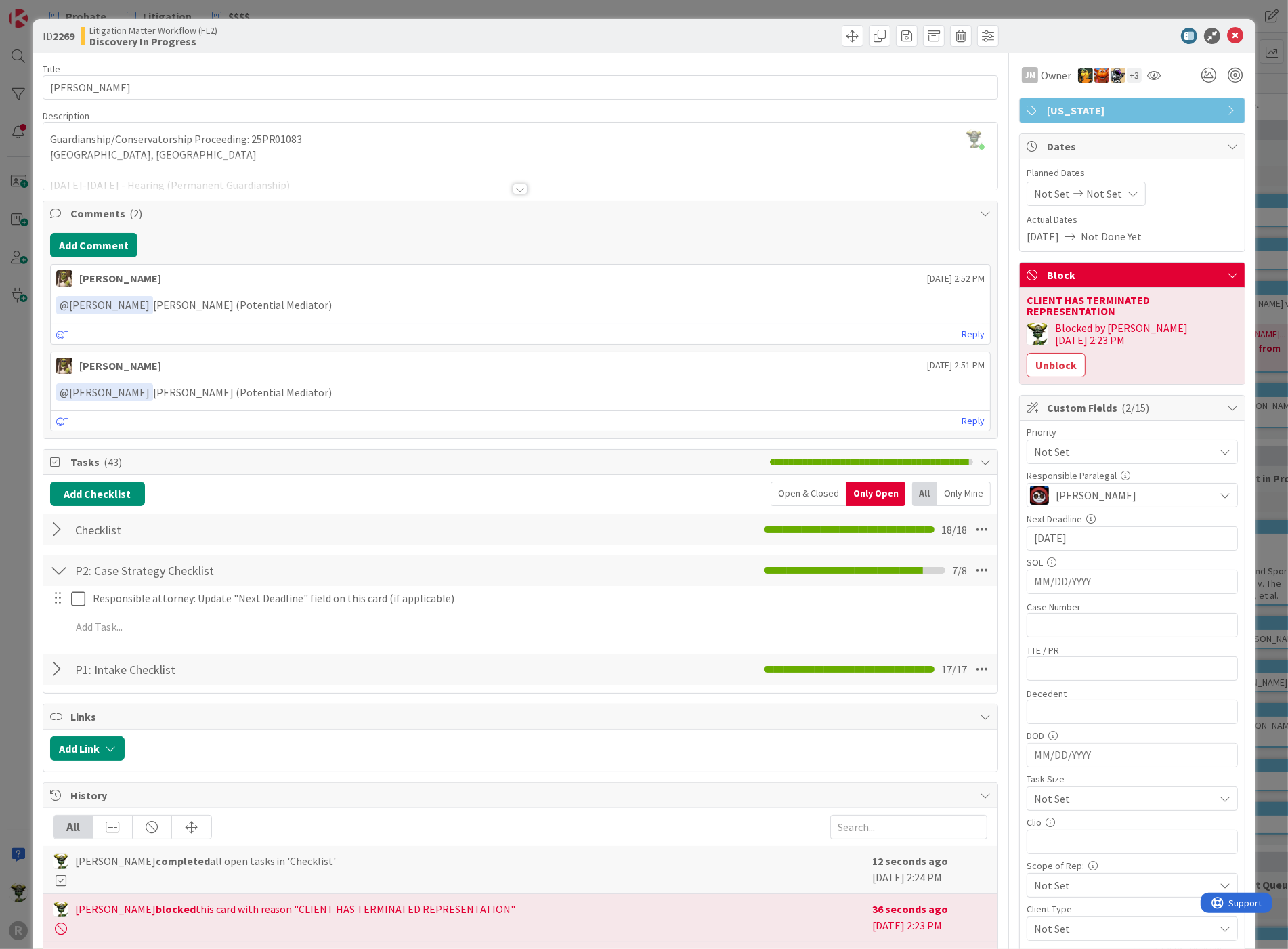
click at [1090, 442] on span "Not Set" at bounding box center [1120, 452] width 173 height 19
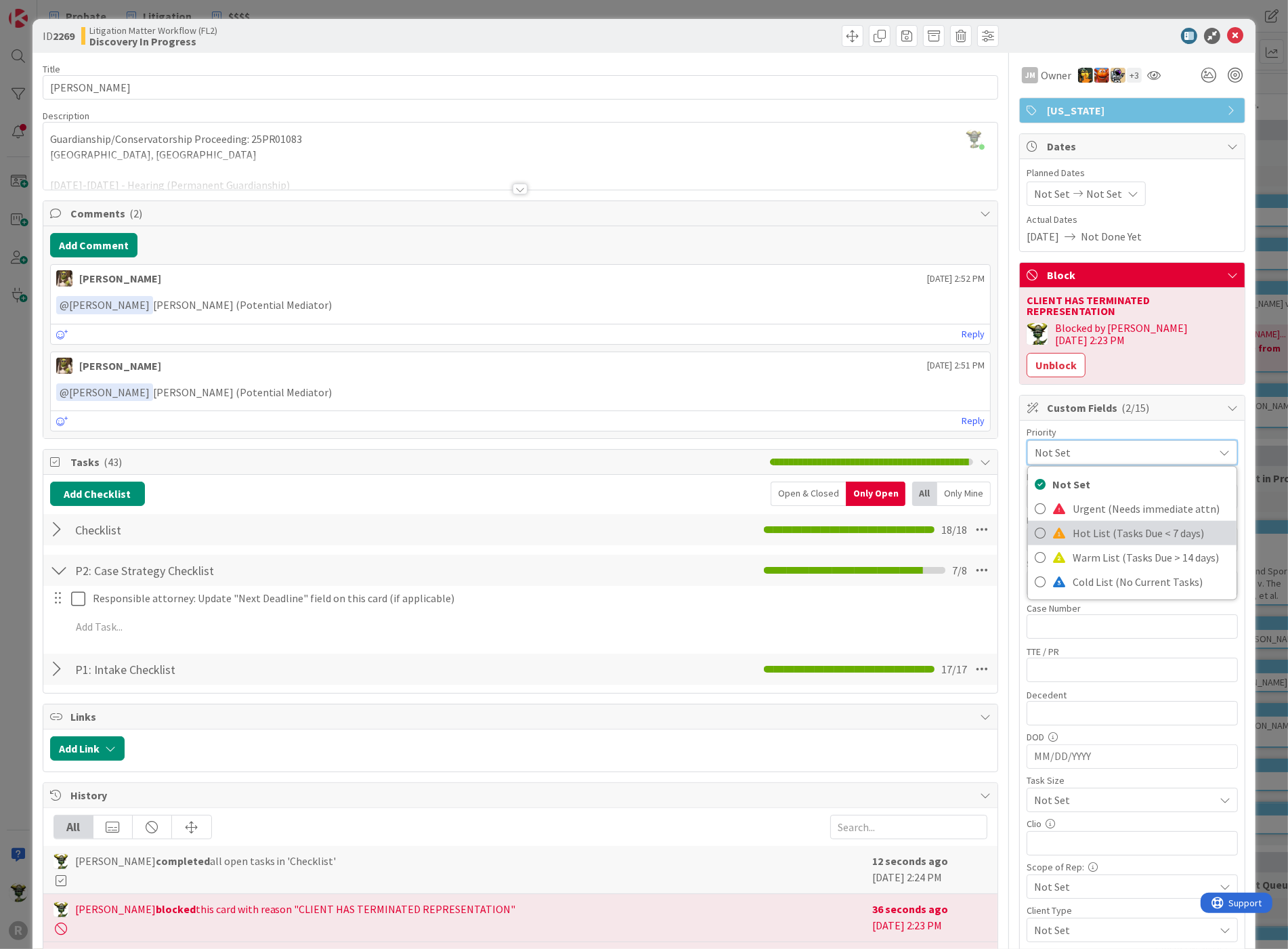
click at [1092, 521] on link "Hot List (Tasks Due < 7 days)" at bounding box center [1132, 533] width 209 height 25
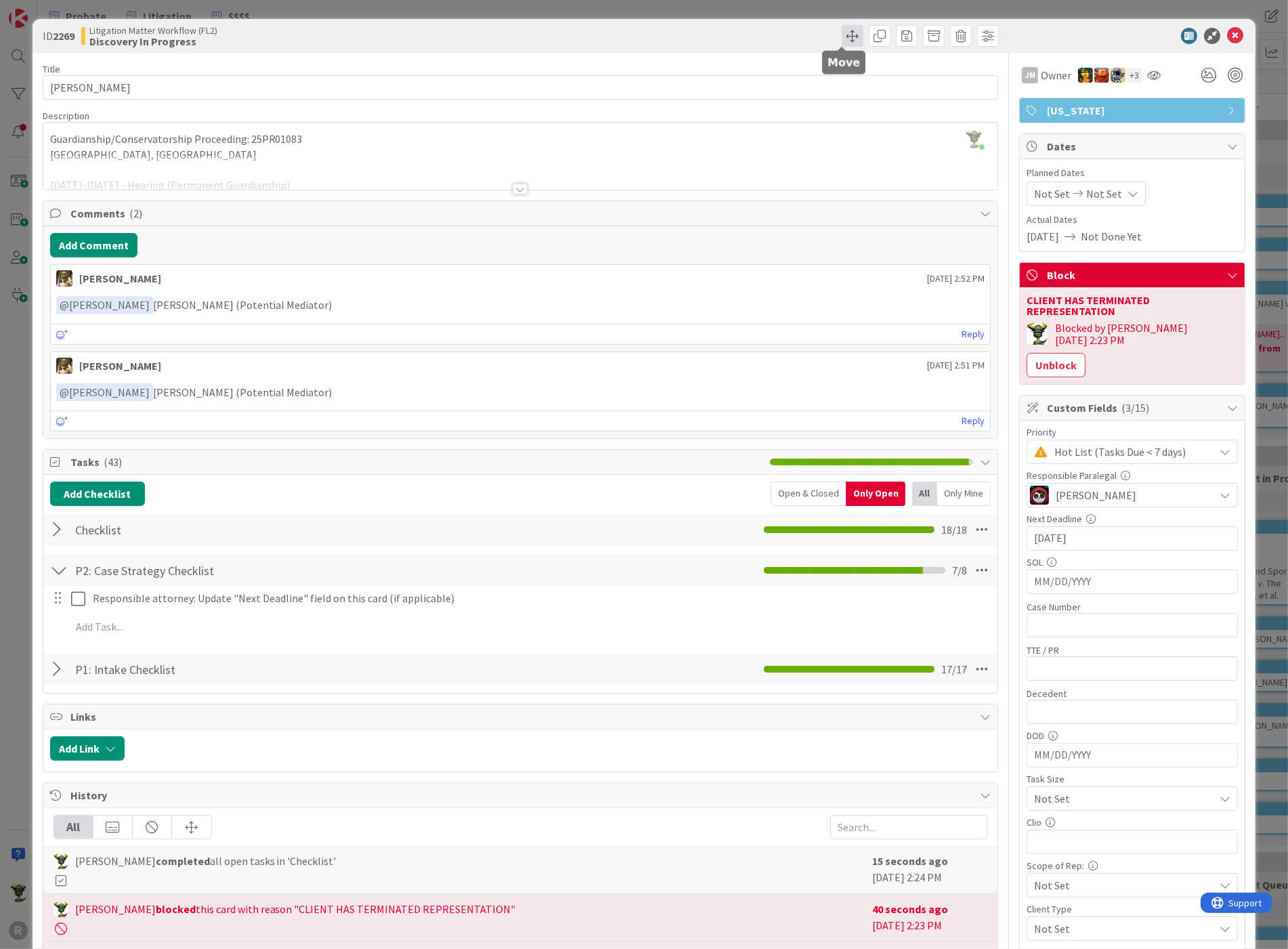
click at [842, 28] on span at bounding box center [853, 36] width 22 height 22
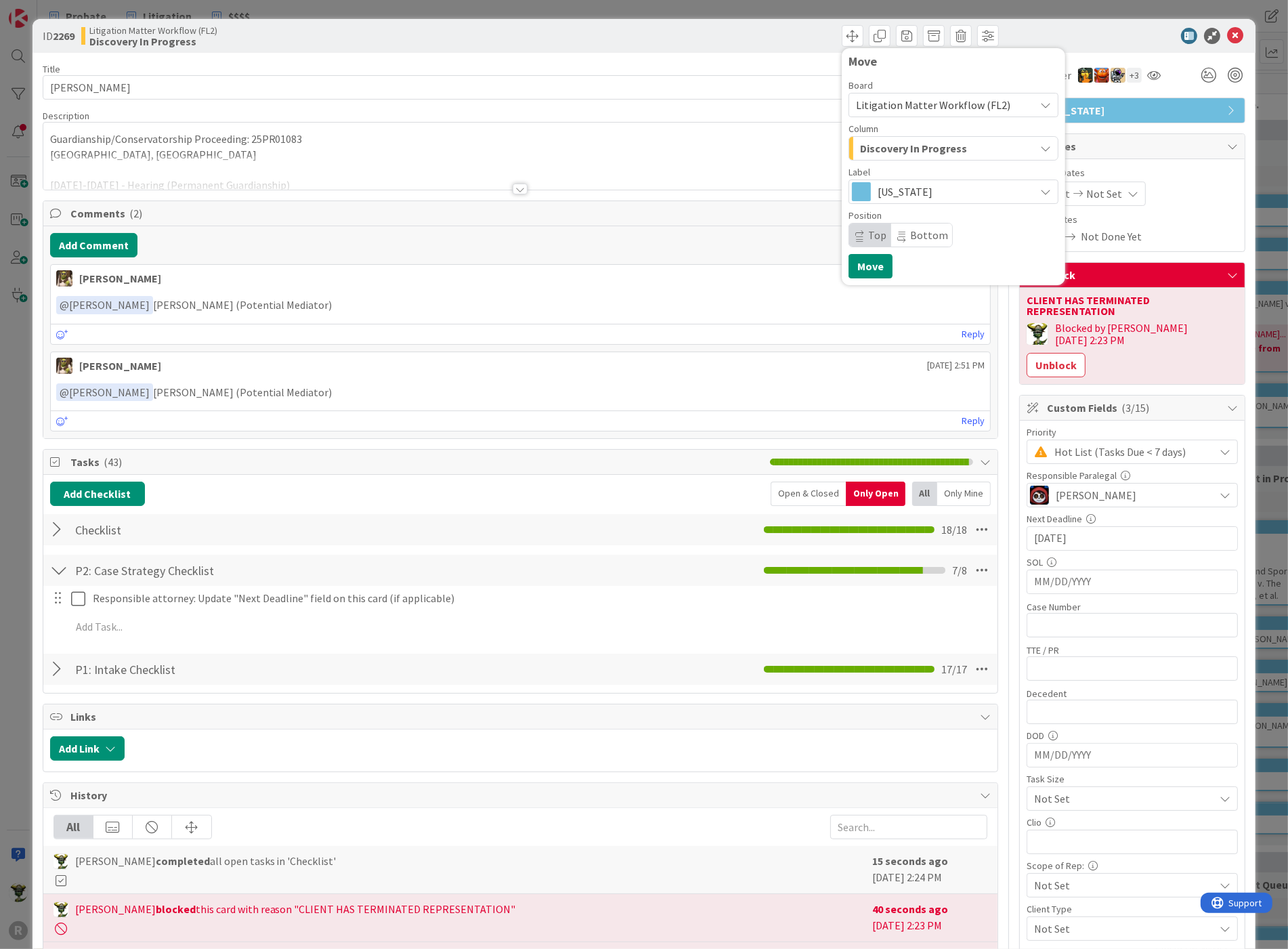
click at [943, 145] on span "Discovery In Progress" at bounding box center [913, 148] width 107 height 17
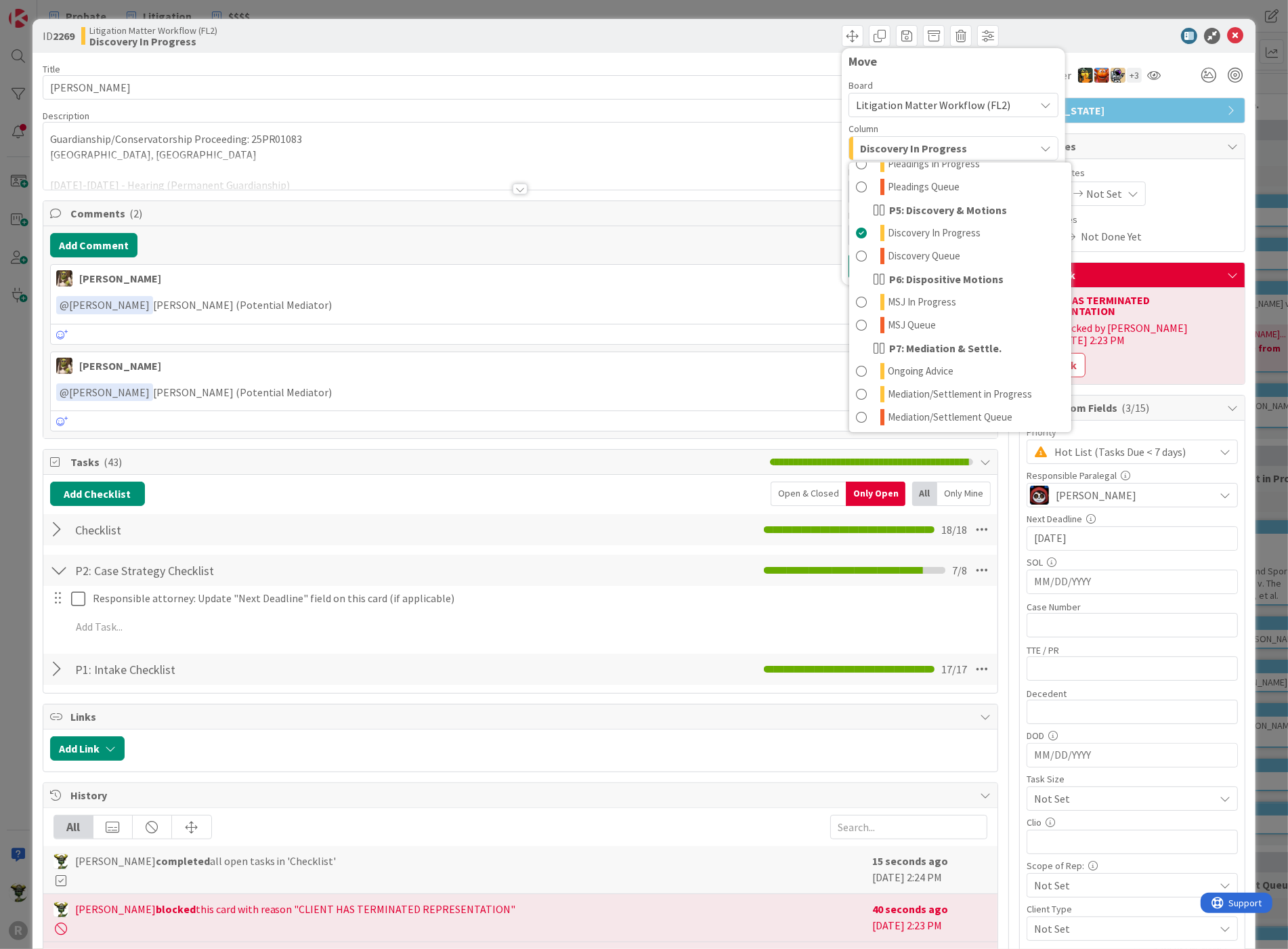
scroll to position [684, 0]
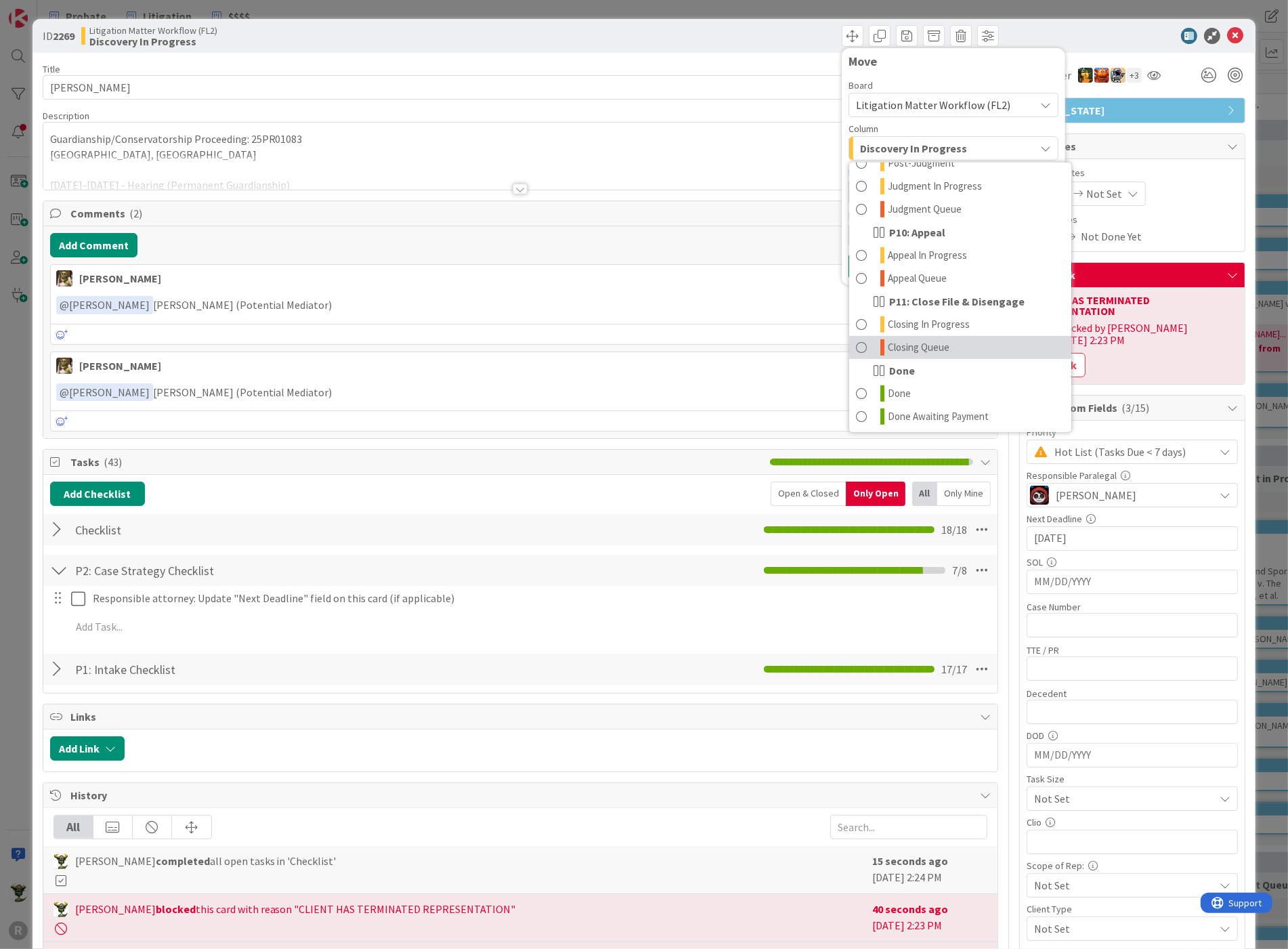
click at [955, 351] on link "Closing Queue" at bounding box center [960, 348] width 222 height 23
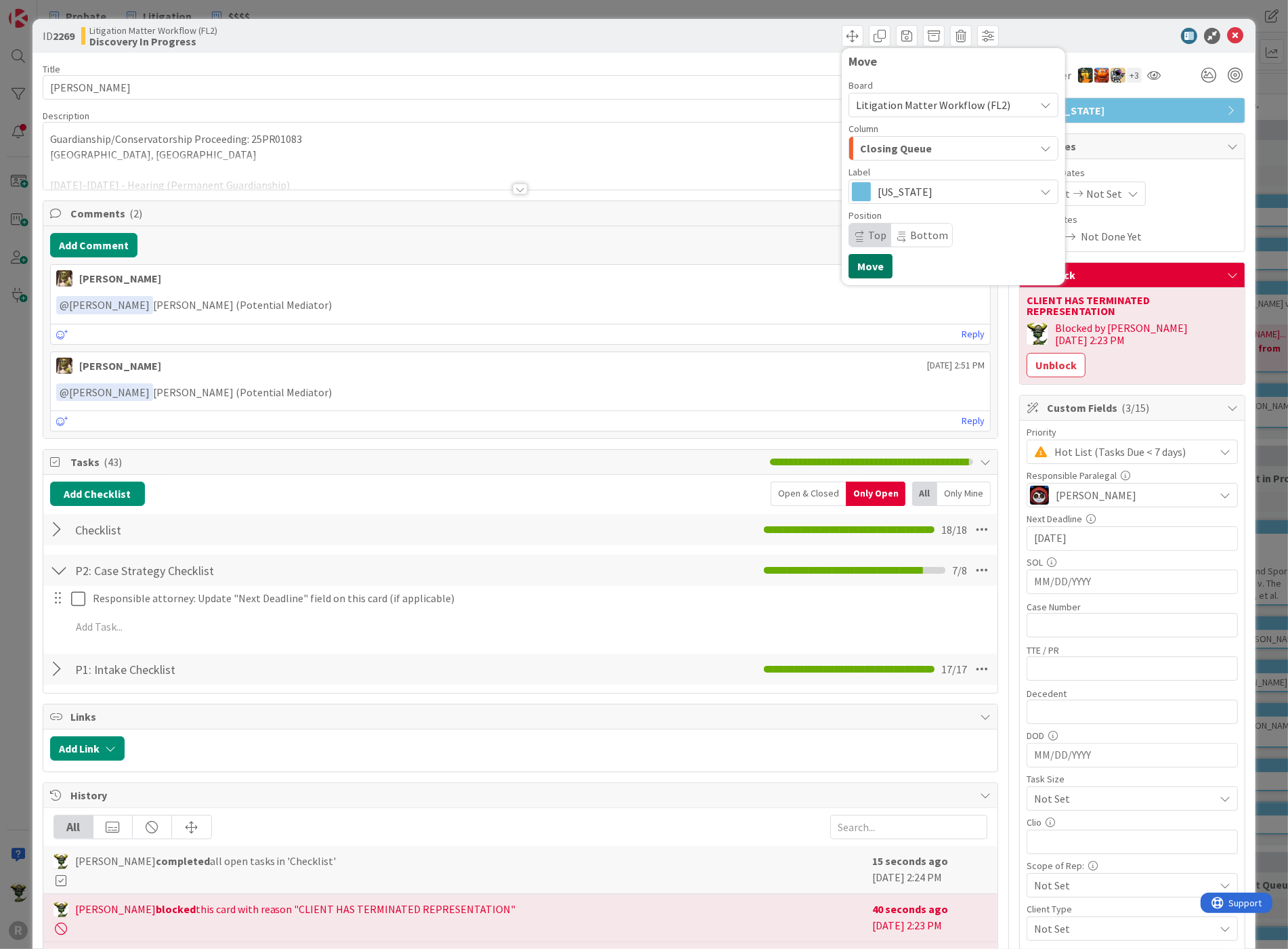
click at [864, 264] on button "Move" at bounding box center [870, 266] width 44 height 25
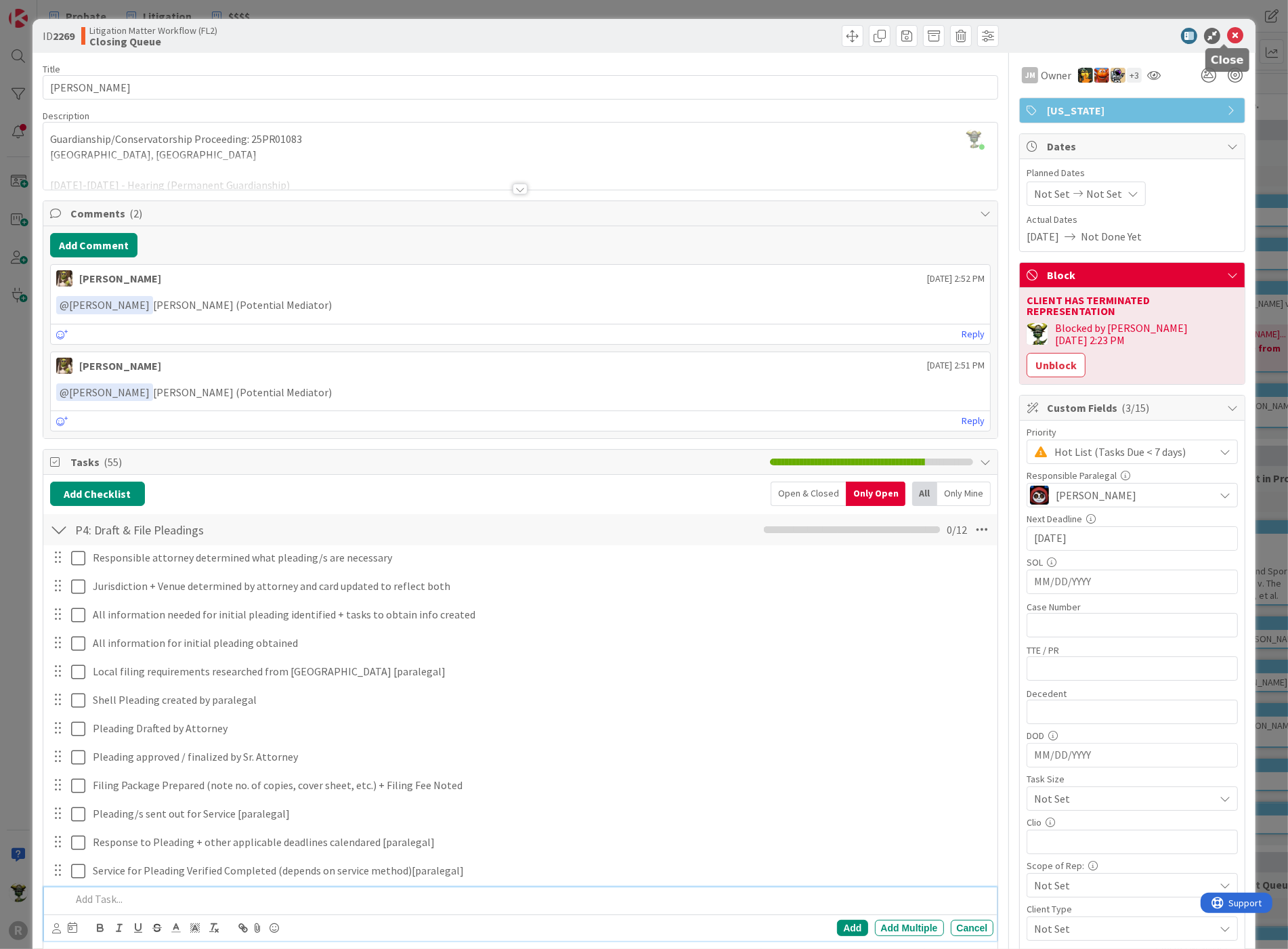
click at [1228, 34] on icon at bounding box center [1235, 36] width 16 height 16
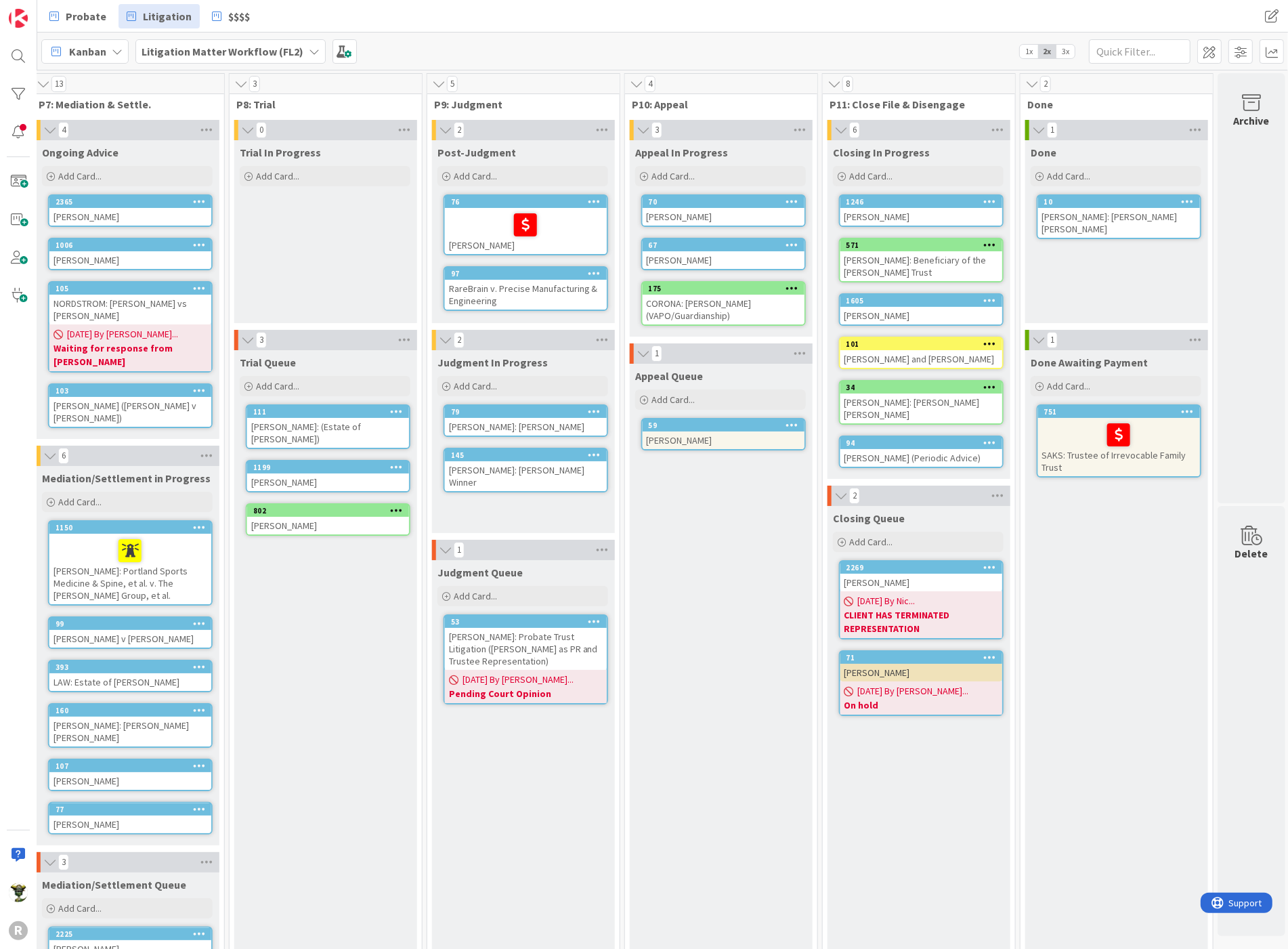
scroll to position [0, 1271]
click at [887, 574] on div "[PERSON_NAME]" at bounding box center [919, 582] width 162 height 17
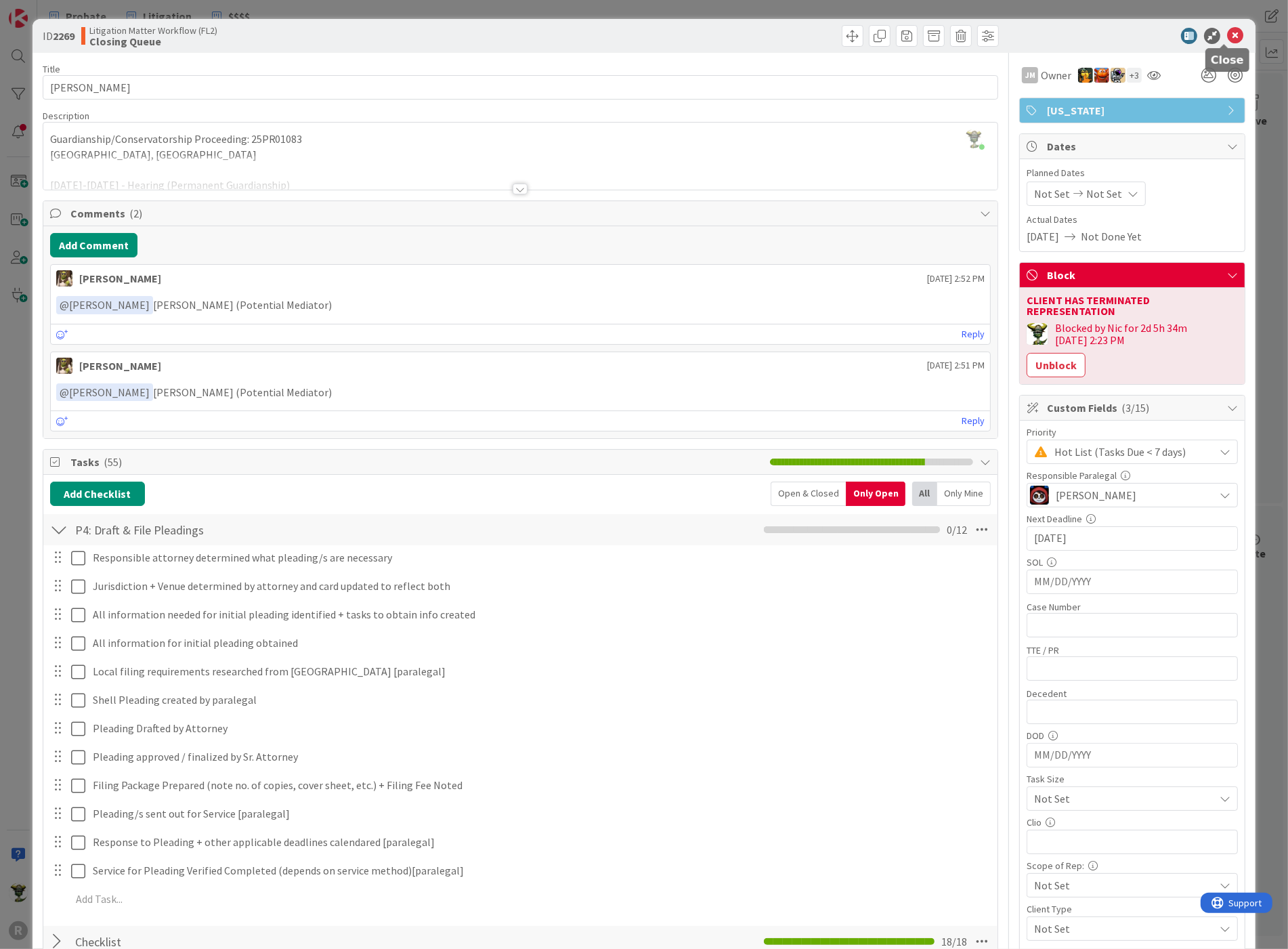
click at [1227, 35] on icon at bounding box center [1235, 36] width 16 height 16
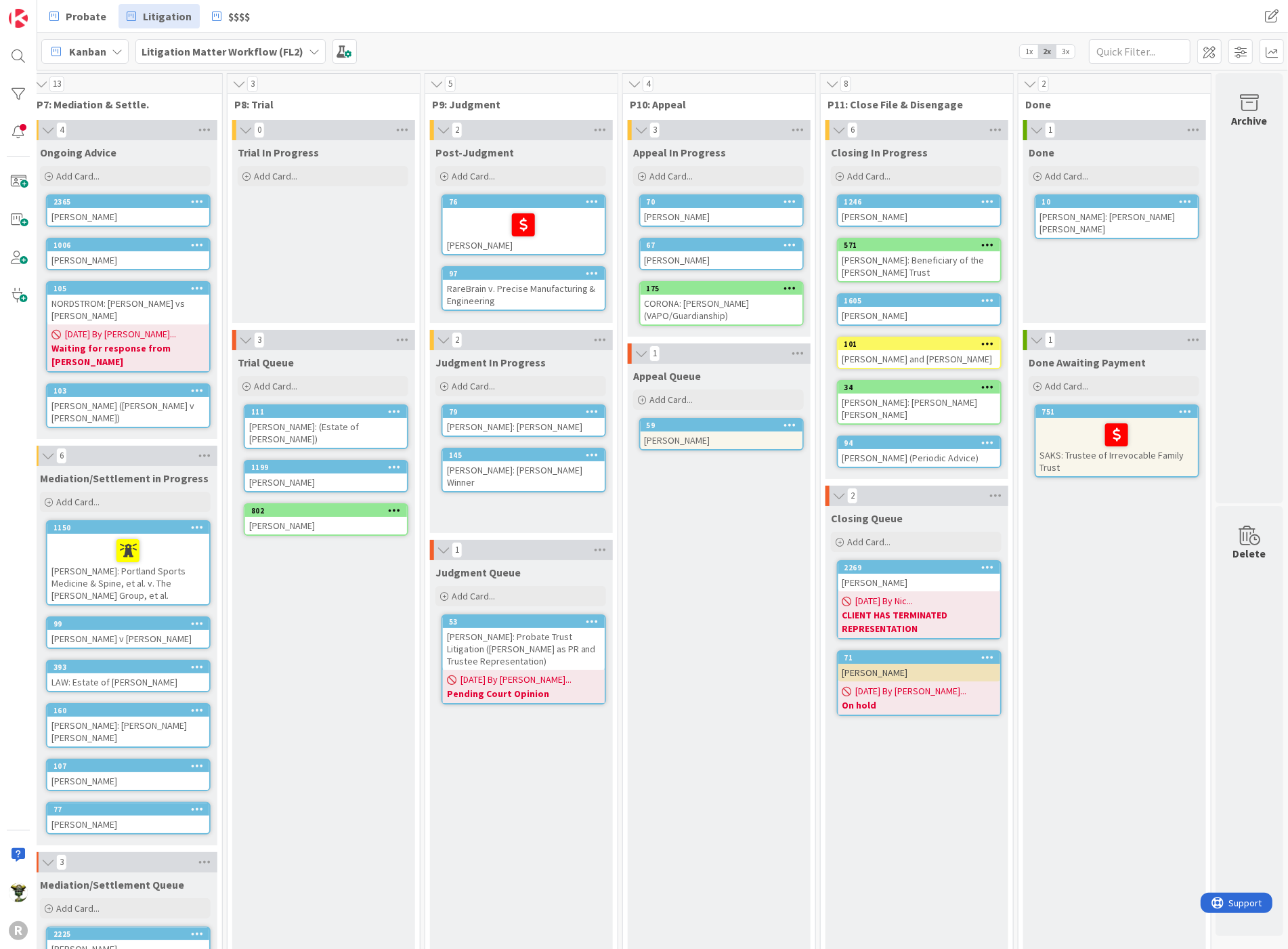
click at [430, 12] on div "Probate Litigation $$$$" at bounding box center [397, 17] width 711 height 25
